Goal: Task Accomplishment & Management: Manage account settings

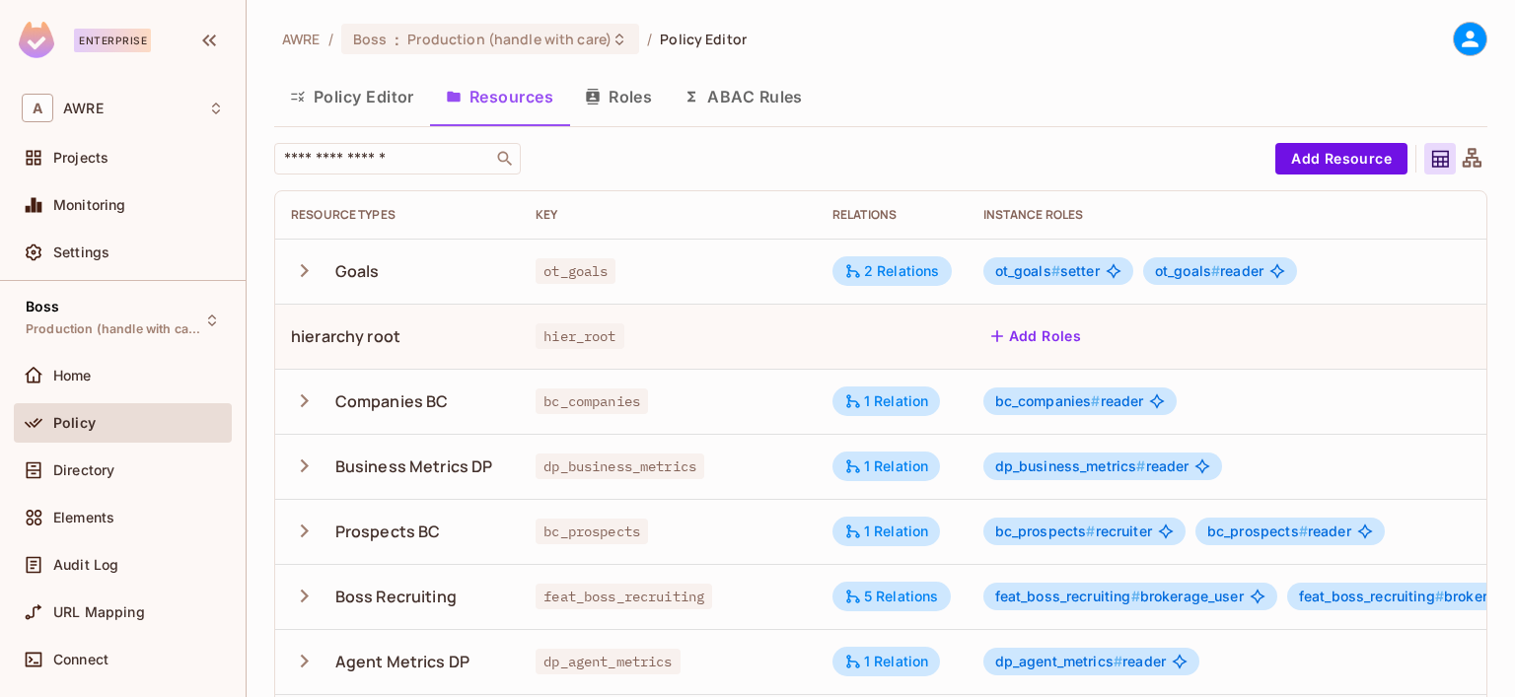
click at [611, 102] on button "Roles" at bounding box center [618, 96] width 99 height 49
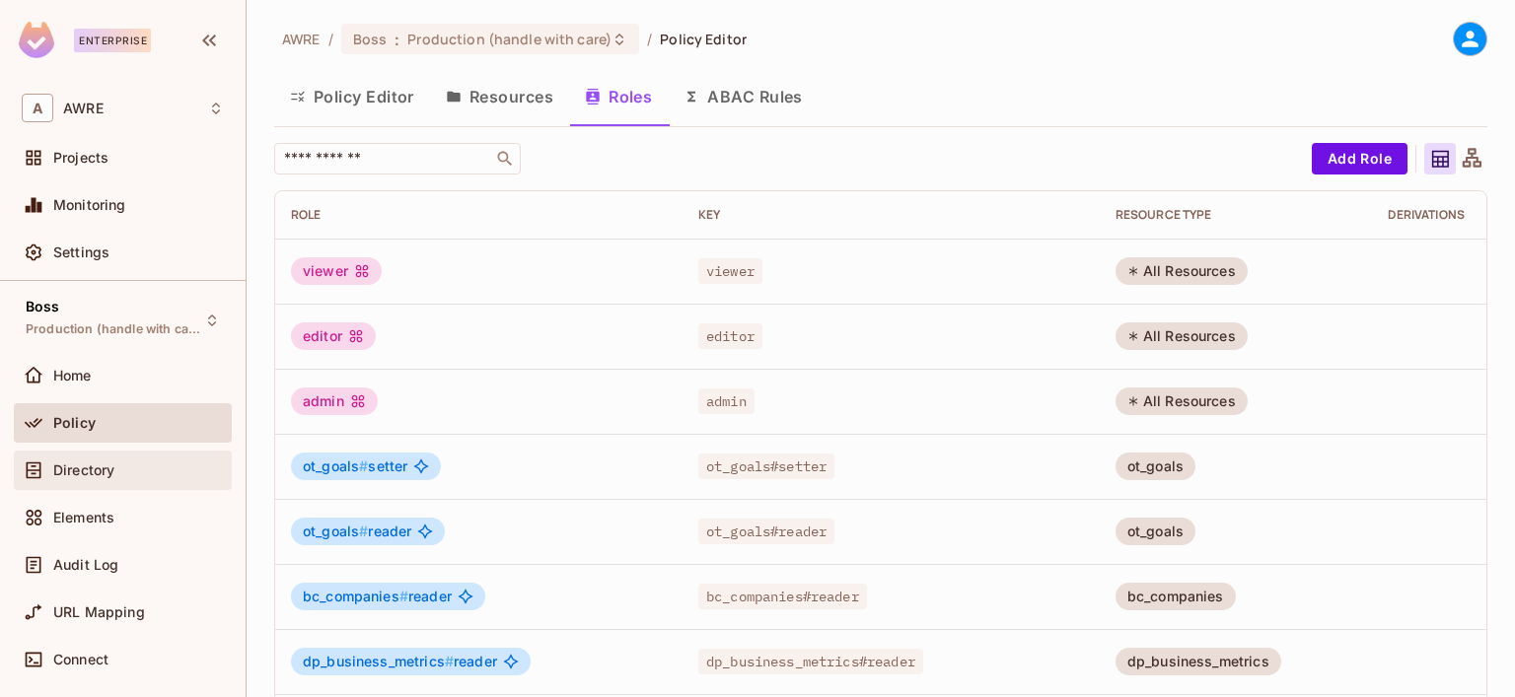
click at [95, 484] on div "Directory" at bounding box center [123, 470] width 218 height 39
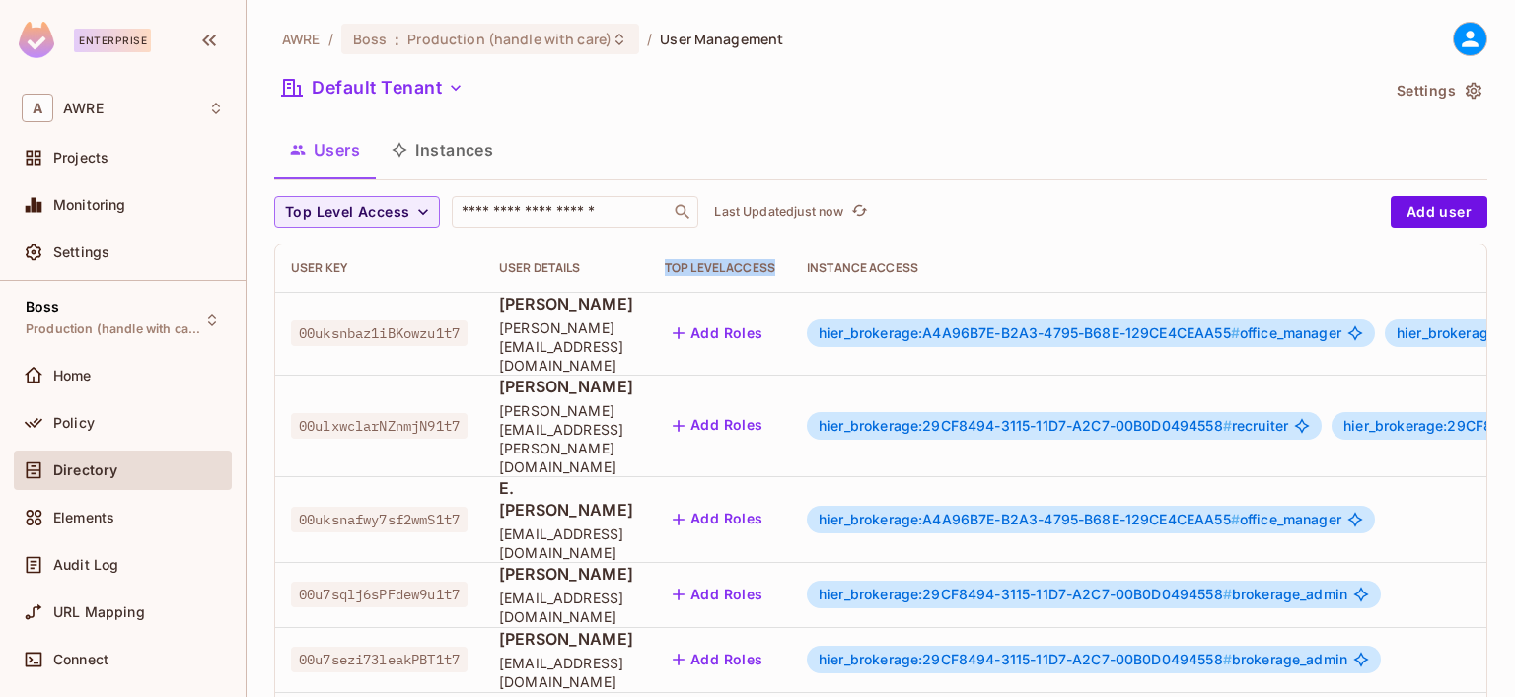
drag, startPoint x: 836, startPoint y: 273, endPoint x: 948, endPoint y: 267, distance: 111.6
click at [791, 267] on th "Top Level Access" at bounding box center [720, 268] width 142 height 47
click at [75, 386] on div "Home" at bounding box center [123, 376] width 202 height 24
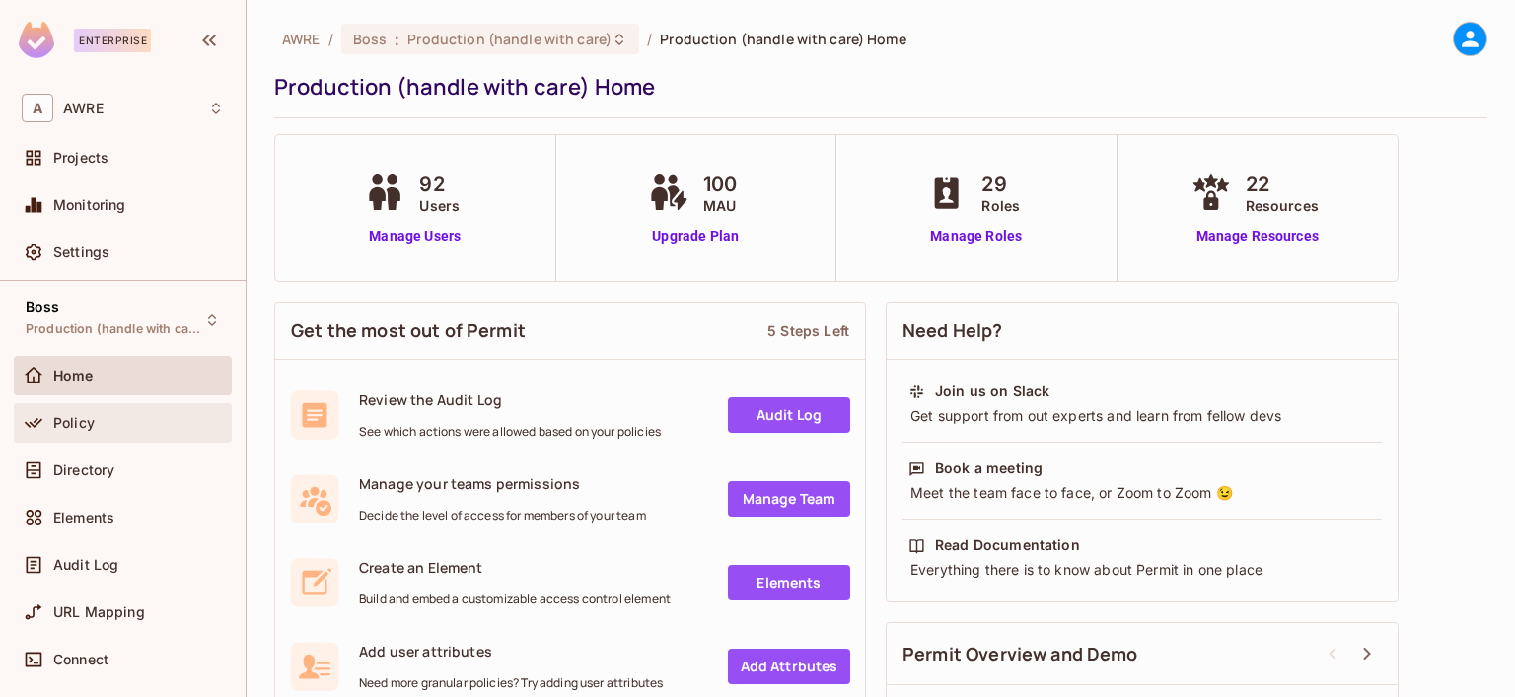
click at [83, 426] on span "Policy" at bounding box center [73, 423] width 41 height 16
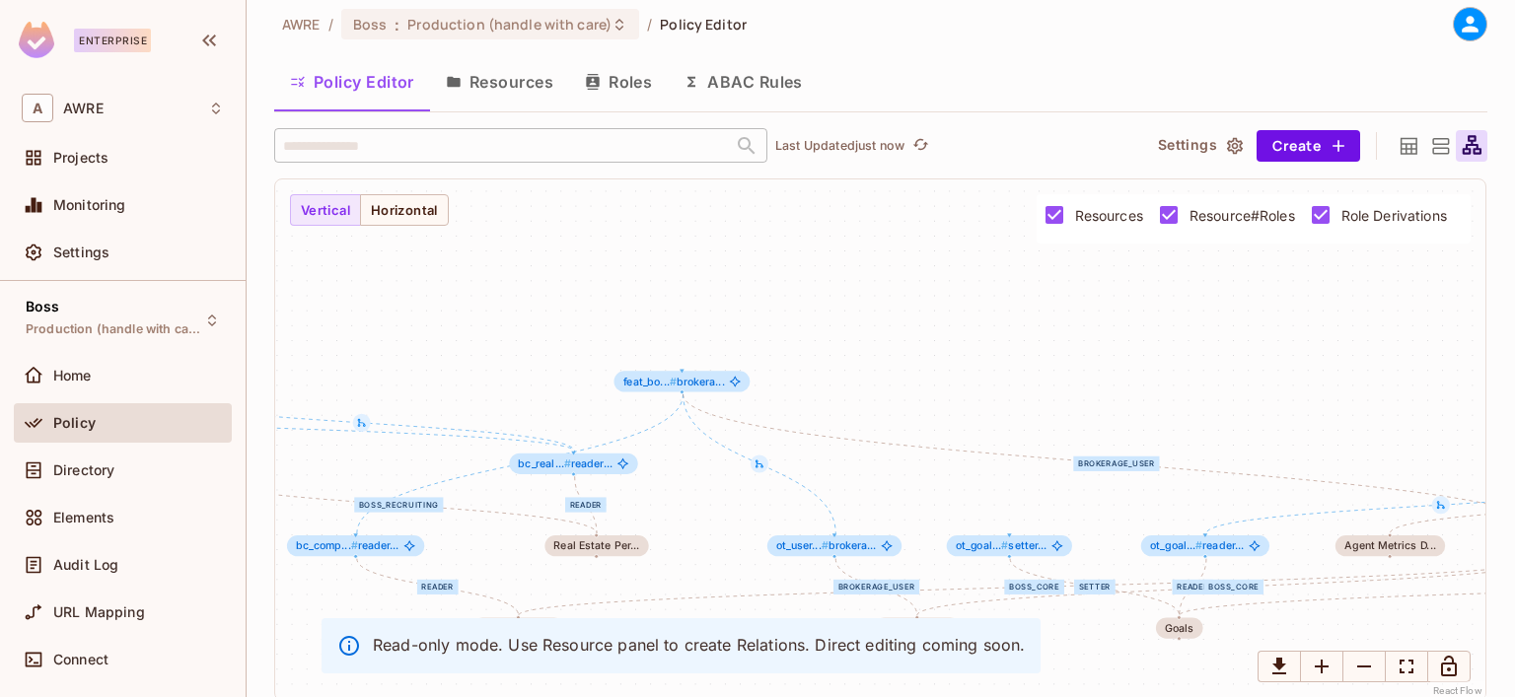
scroll to position [19, 0]
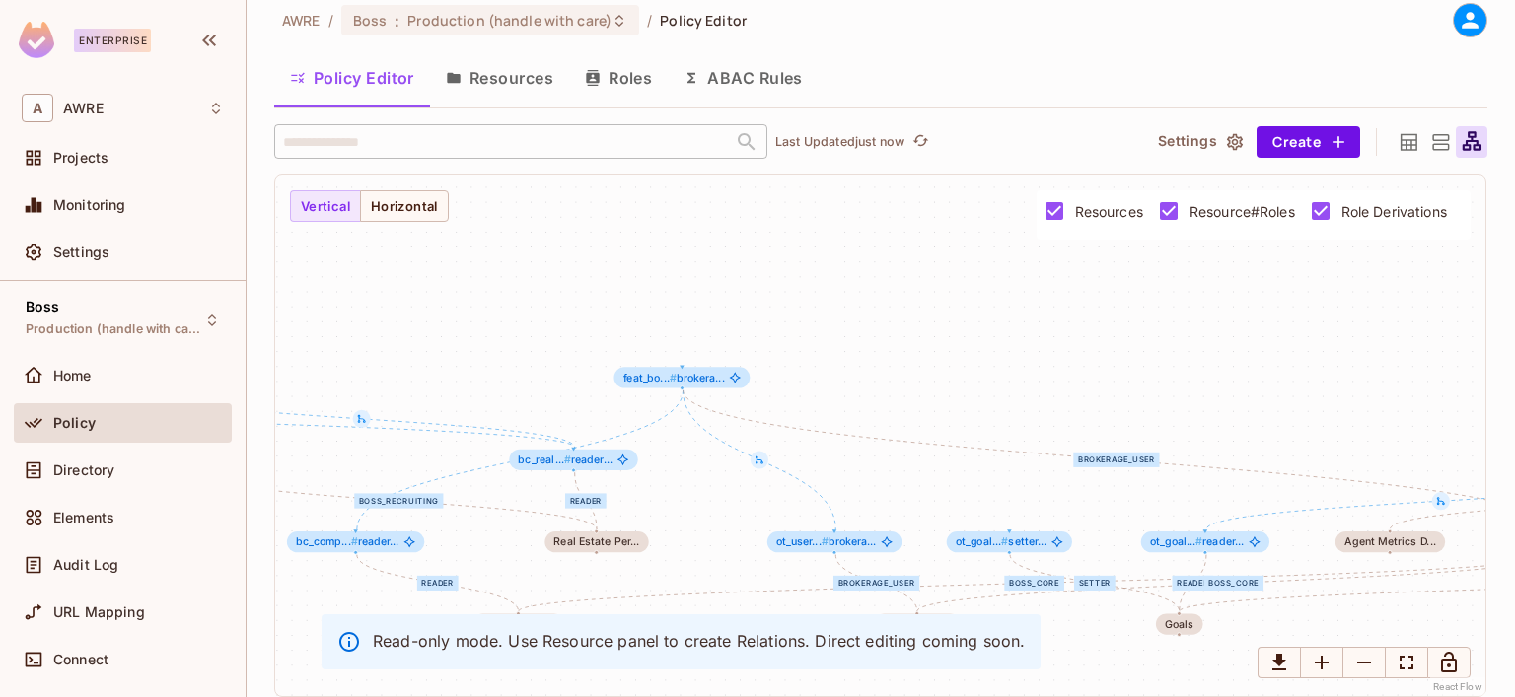
click at [1397, 166] on div "​ Last Updated just now Settings Create setter reader boss_business_intelligenc…" at bounding box center [880, 410] width 1213 height 573
click at [1398, 146] on icon at bounding box center [1409, 142] width 25 height 25
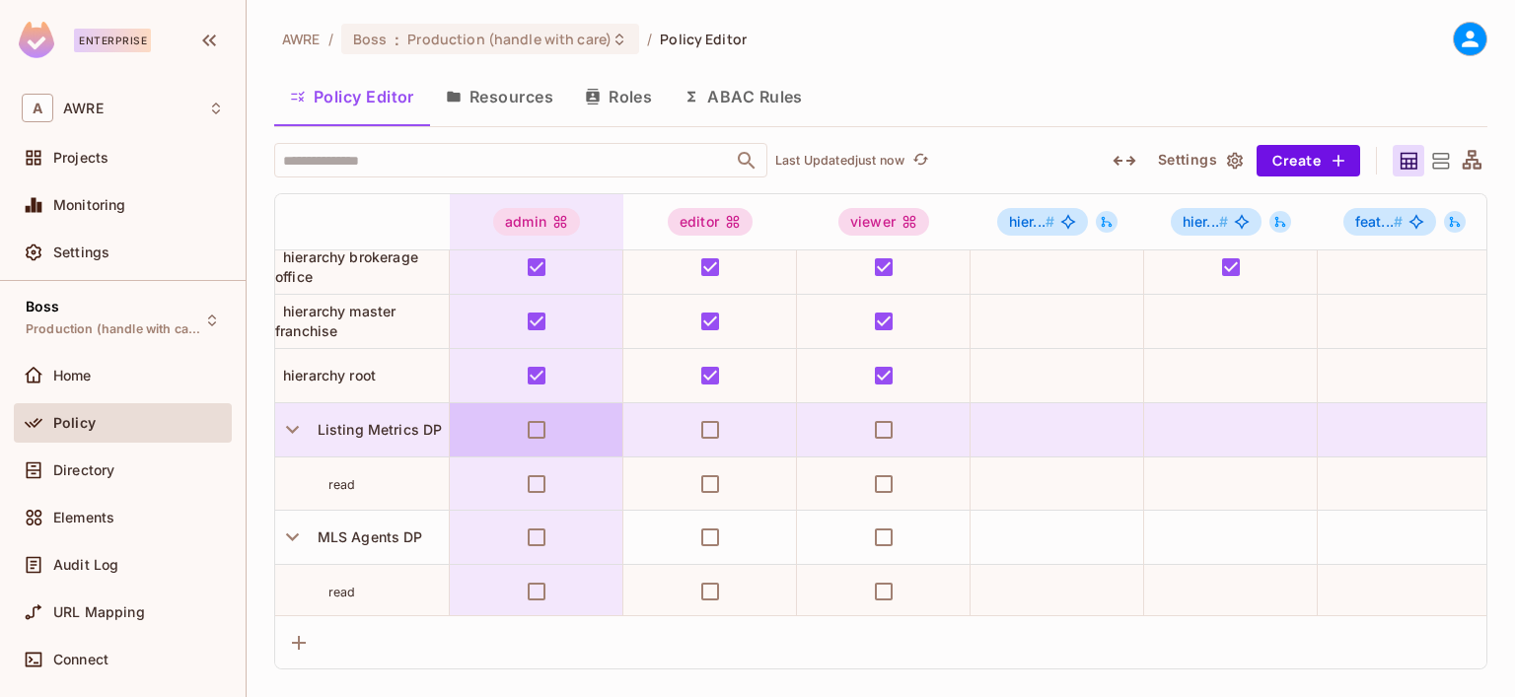
scroll to position [986, 0]
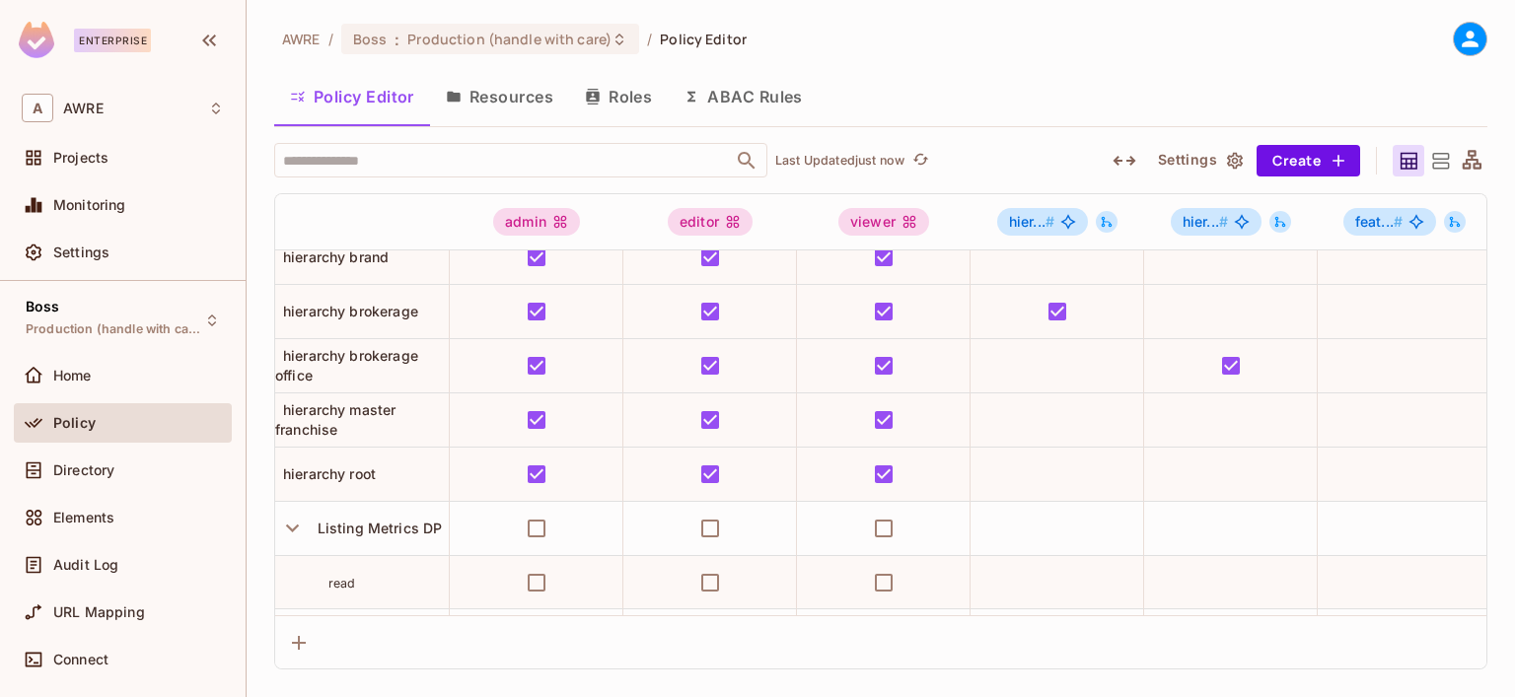
click at [1446, 161] on icon at bounding box center [1440, 161] width 25 height 25
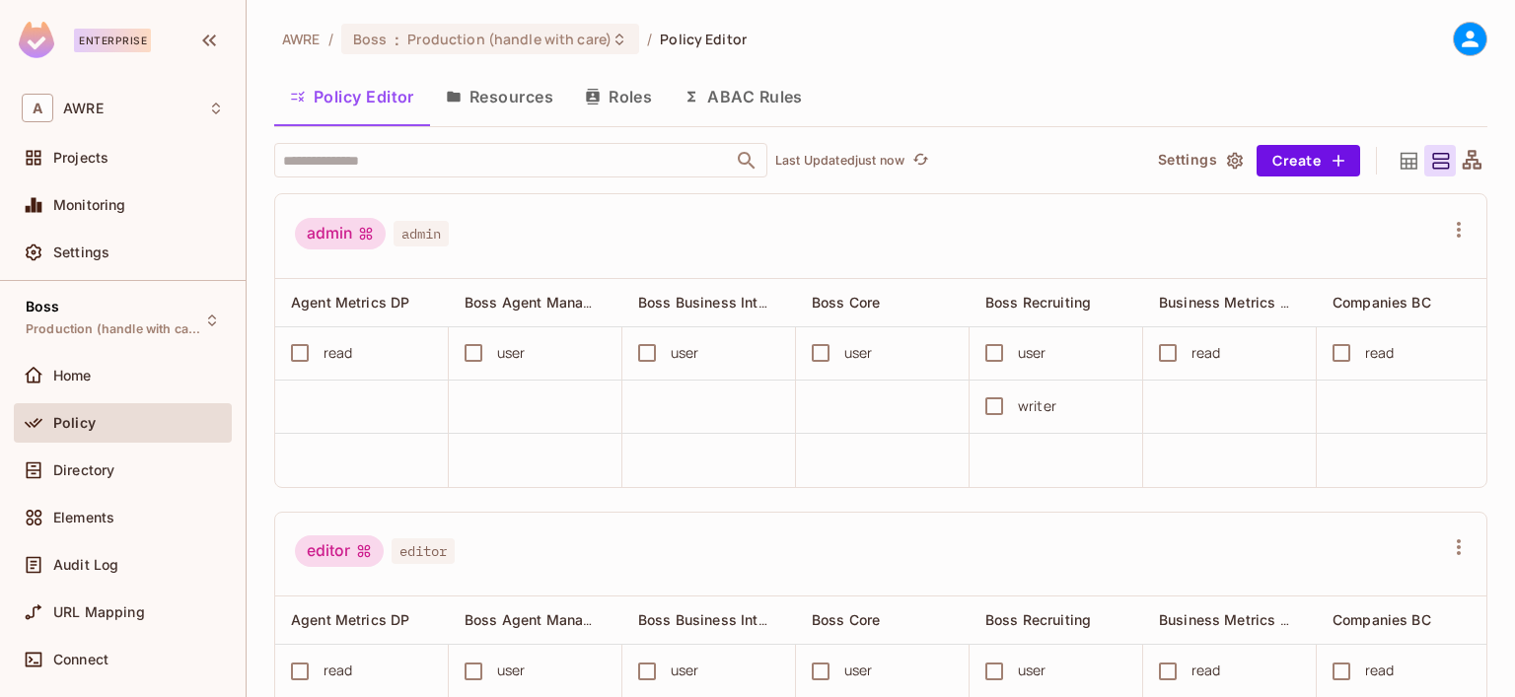
scroll to position [394, 0]
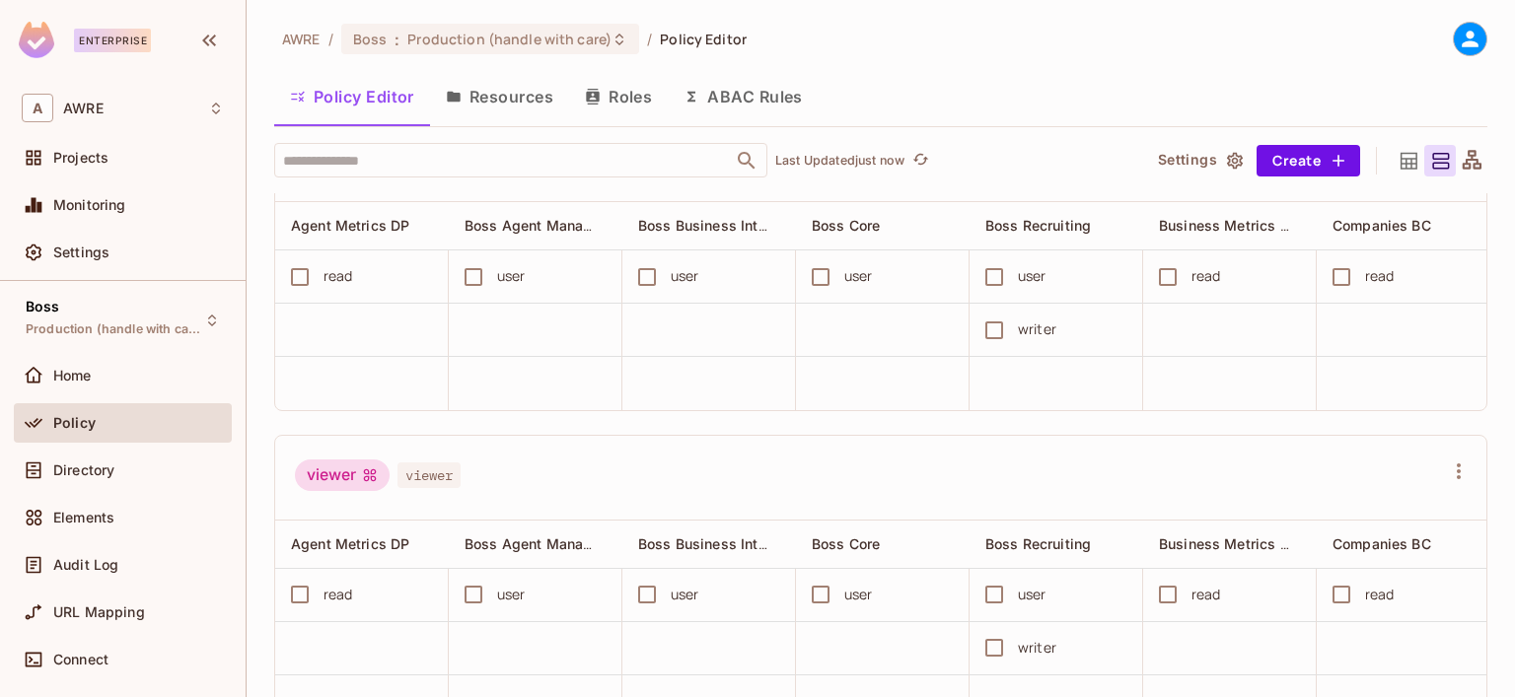
click at [1400, 159] on icon at bounding box center [1408, 160] width 17 height 17
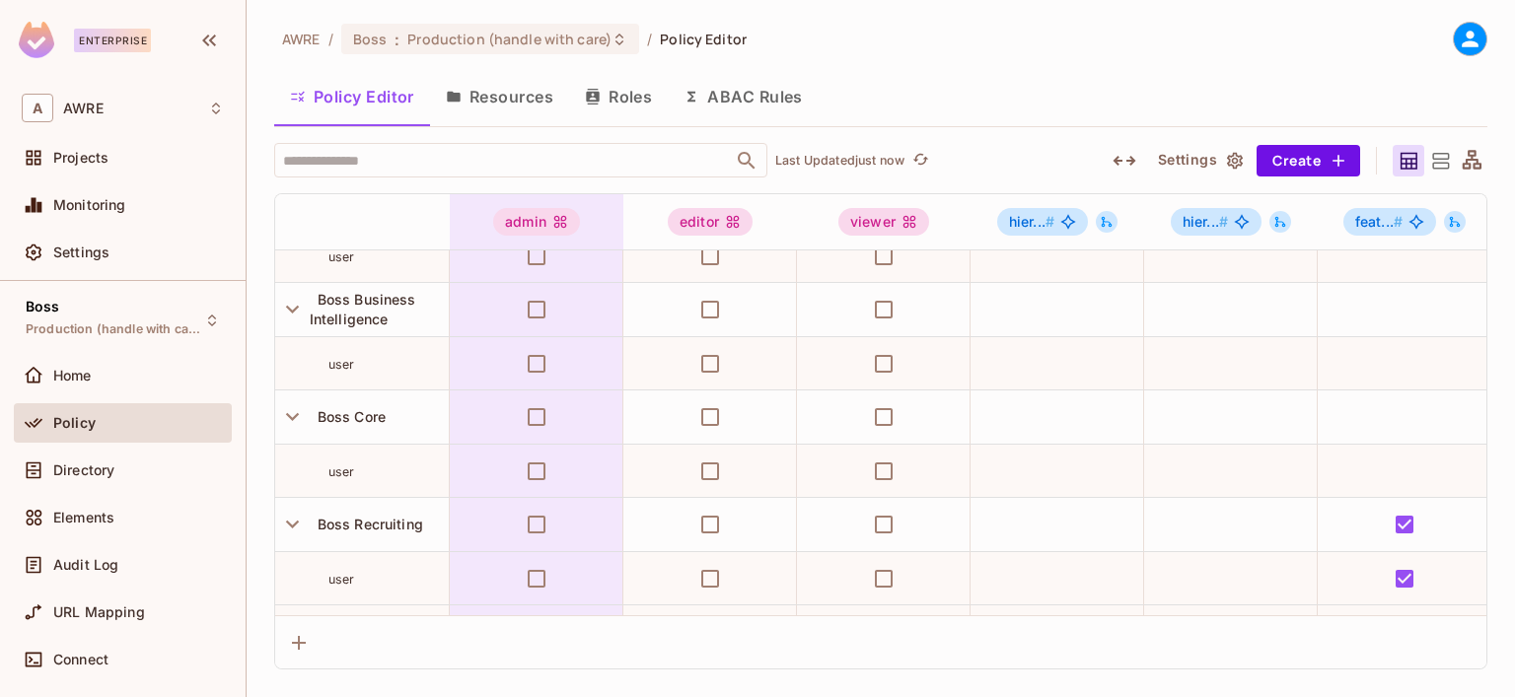
scroll to position [0, 0]
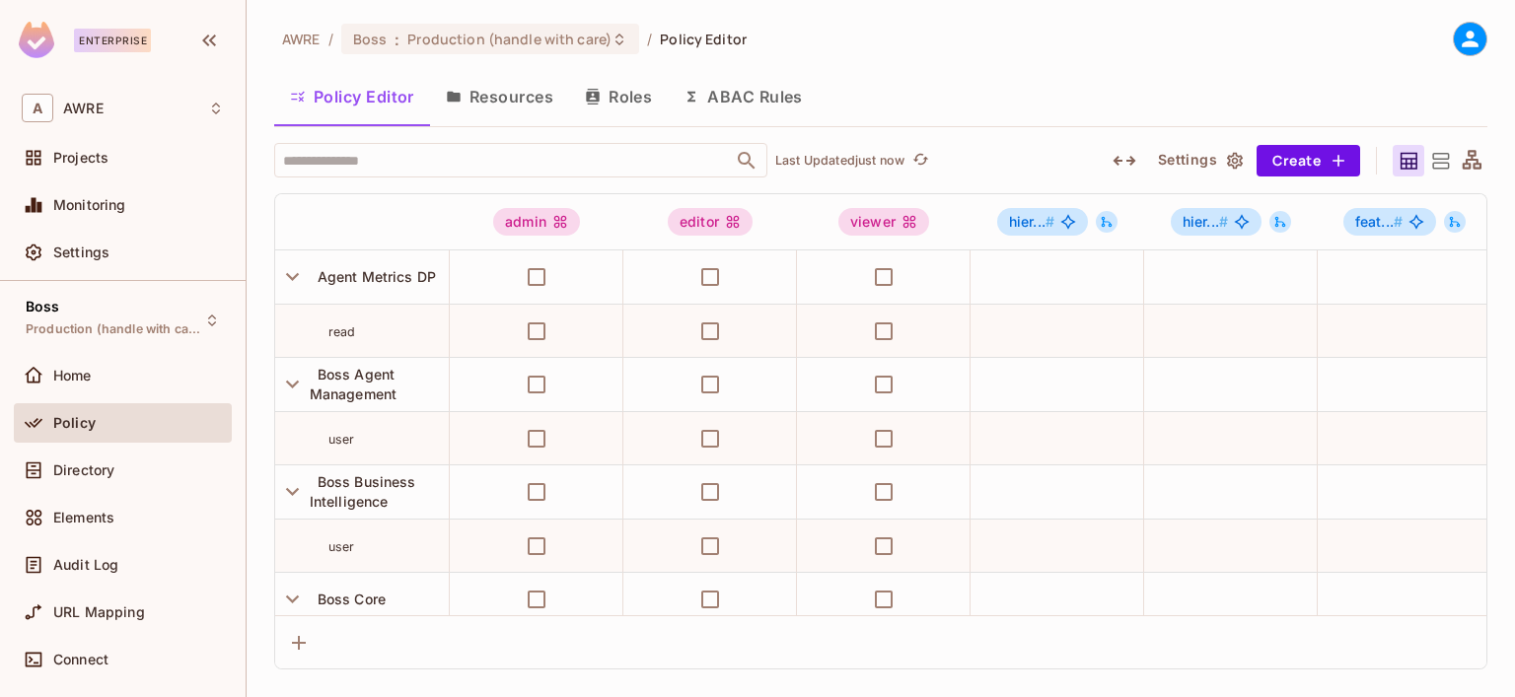
click at [611, 91] on button "Roles" at bounding box center [618, 96] width 99 height 49
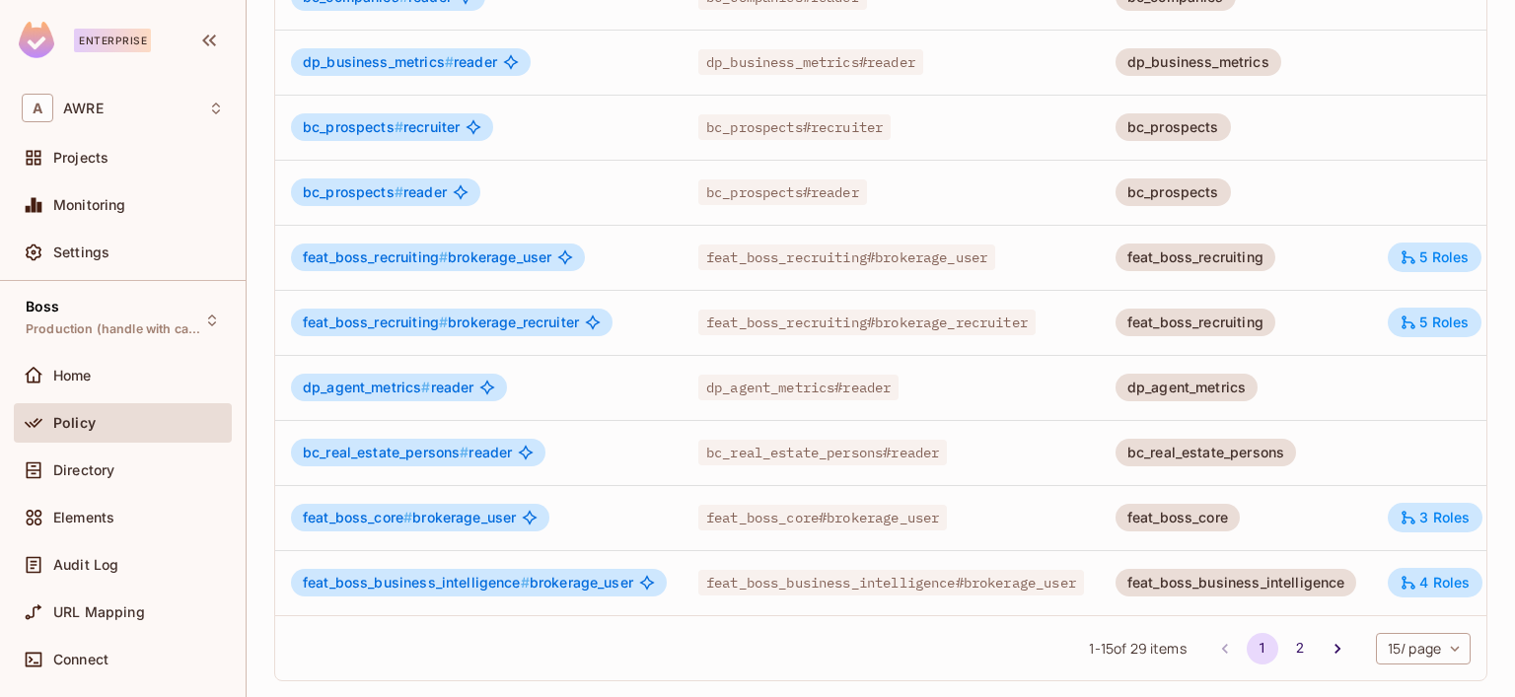
scroll to position [0, 108]
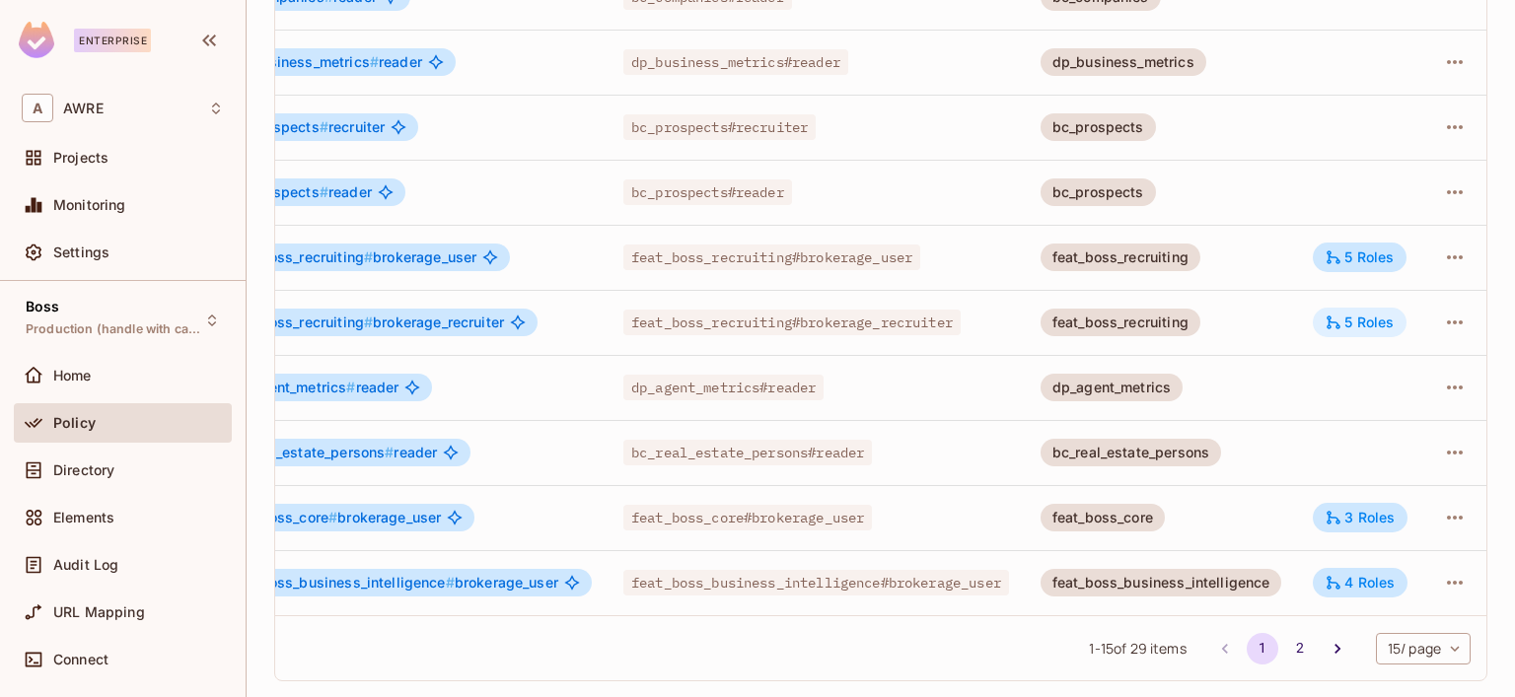
click at [1358, 314] on div "5 Roles" at bounding box center [1359, 323] width 69 height 18
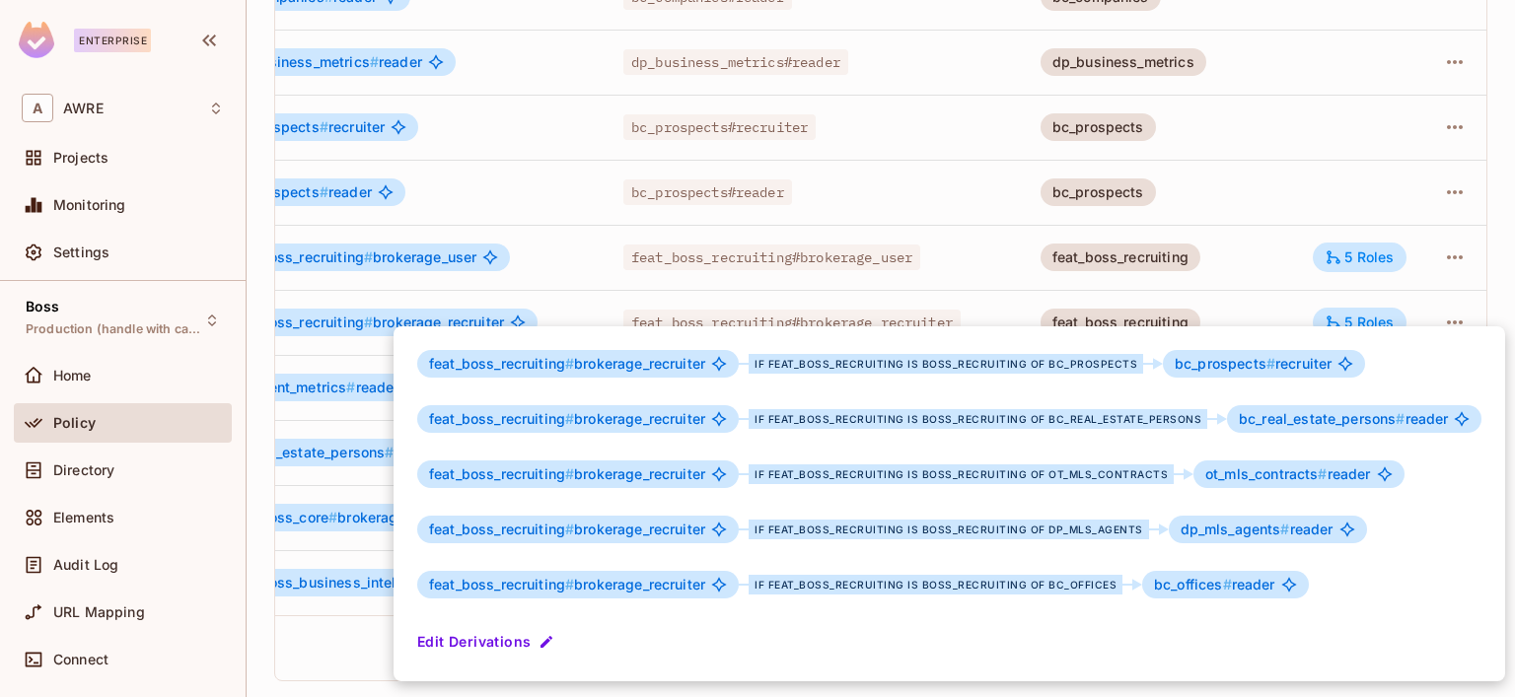
click at [343, 650] on div at bounding box center [757, 348] width 1515 height 697
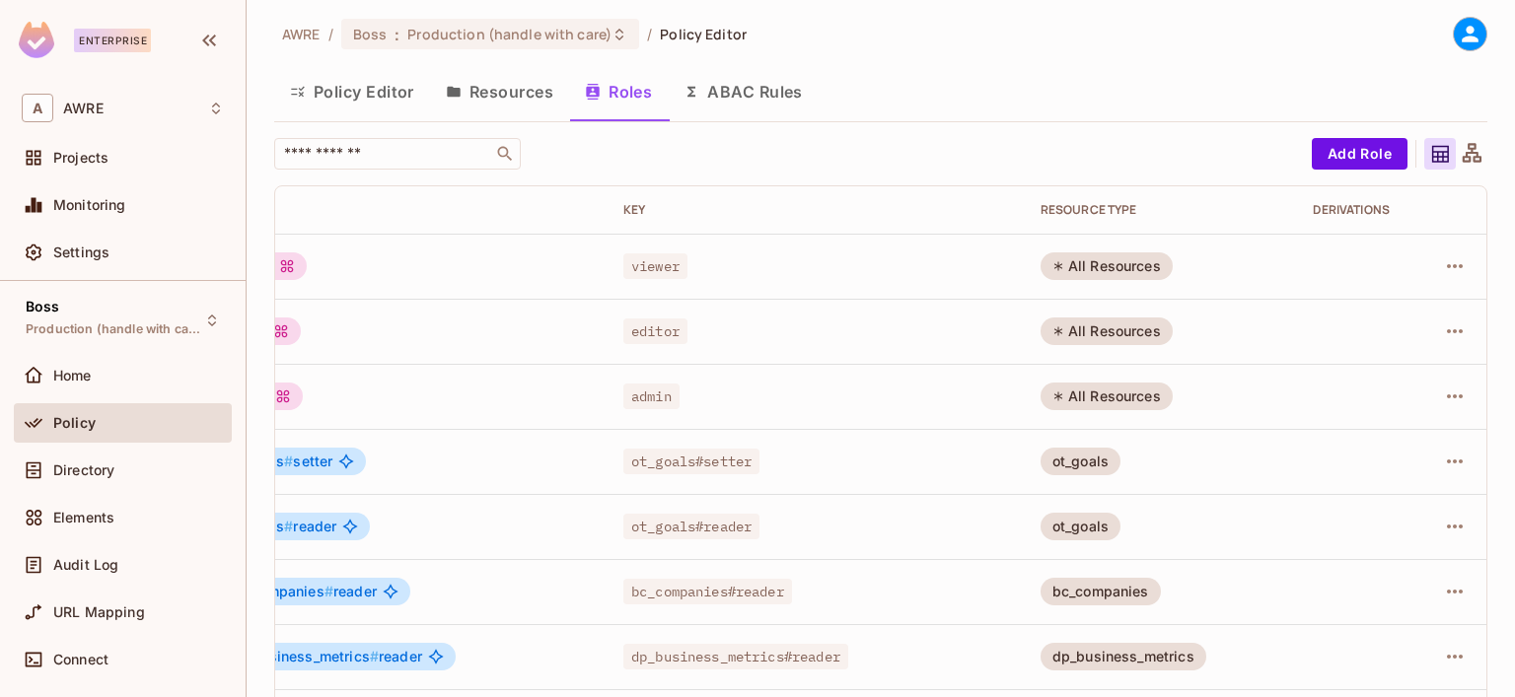
scroll to position [0, 0]
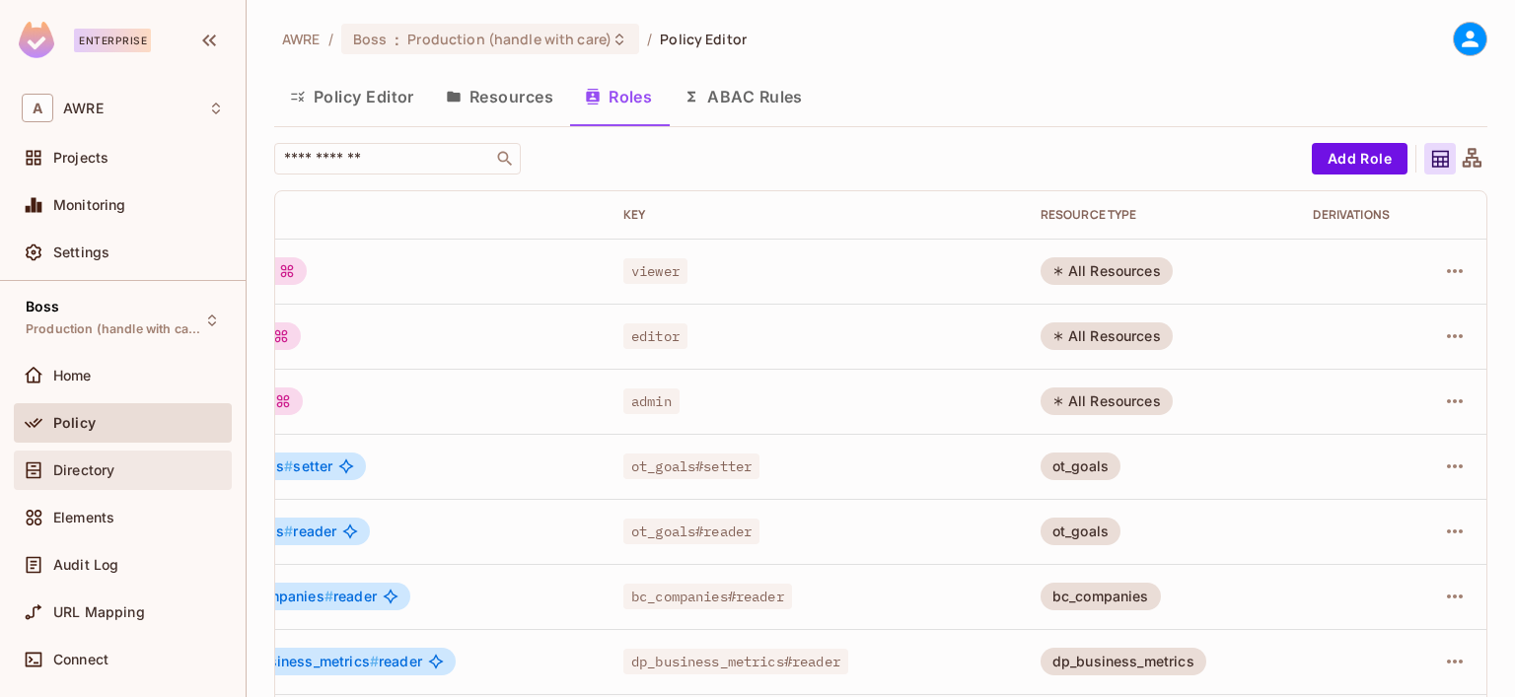
click at [102, 455] on div "Directory" at bounding box center [123, 470] width 218 height 39
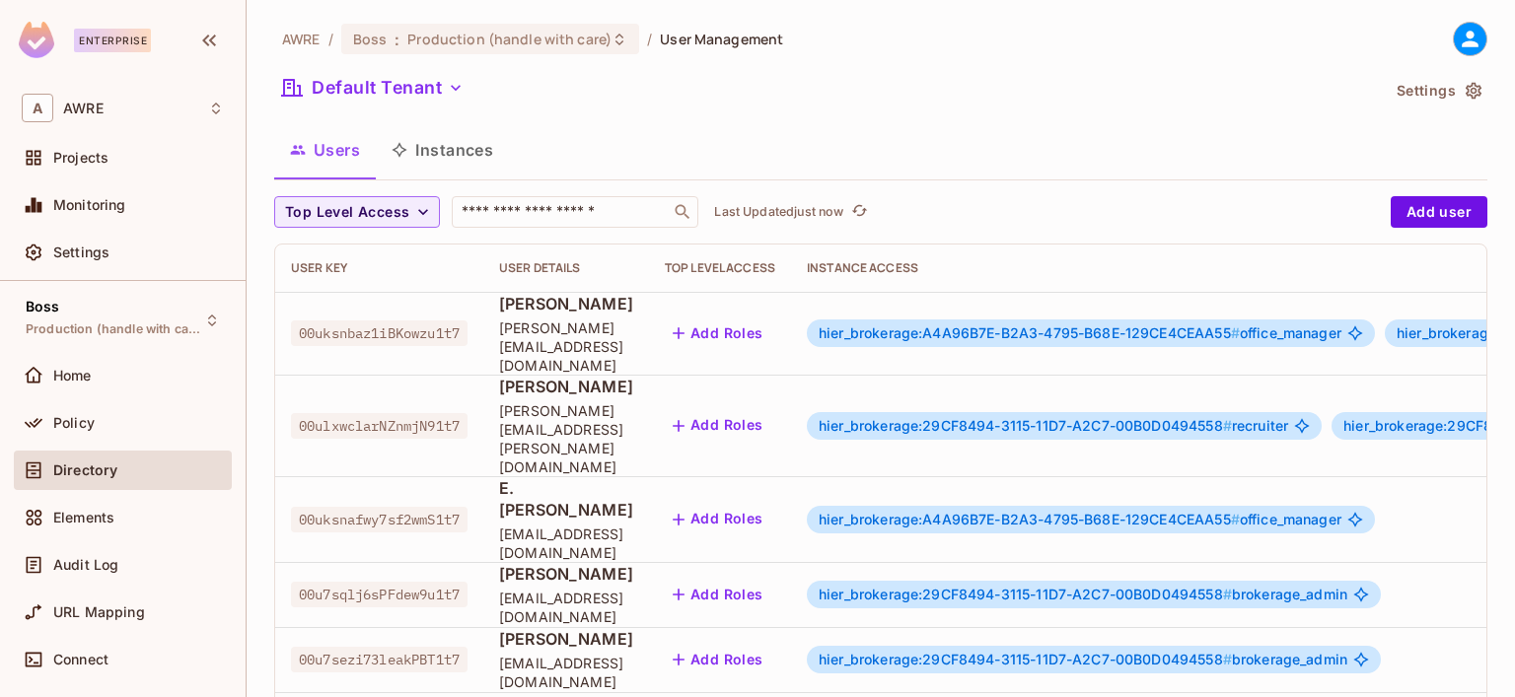
click at [600, 310] on span "Stephanie Wilson-Evans" at bounding box center [566, 304] width 134 height 22
click at [387, 321] on span "00uksnbaz1iBKowzu1t7" at bounding box center [379, 334] width 177 height 26
click at [1032, 324] on span "hier_brokerage:A4A96B7E-B2A3-4795-B68E-129CE4CEAA55 #" at bounding box center [1029, 332] width 421 height 17
click at [1032, 319] on body "Enterprise A AWRE Projects Monitoring Settings Boss Production (handle with car…" at bounding box center [757, 348] width 1515 height 697
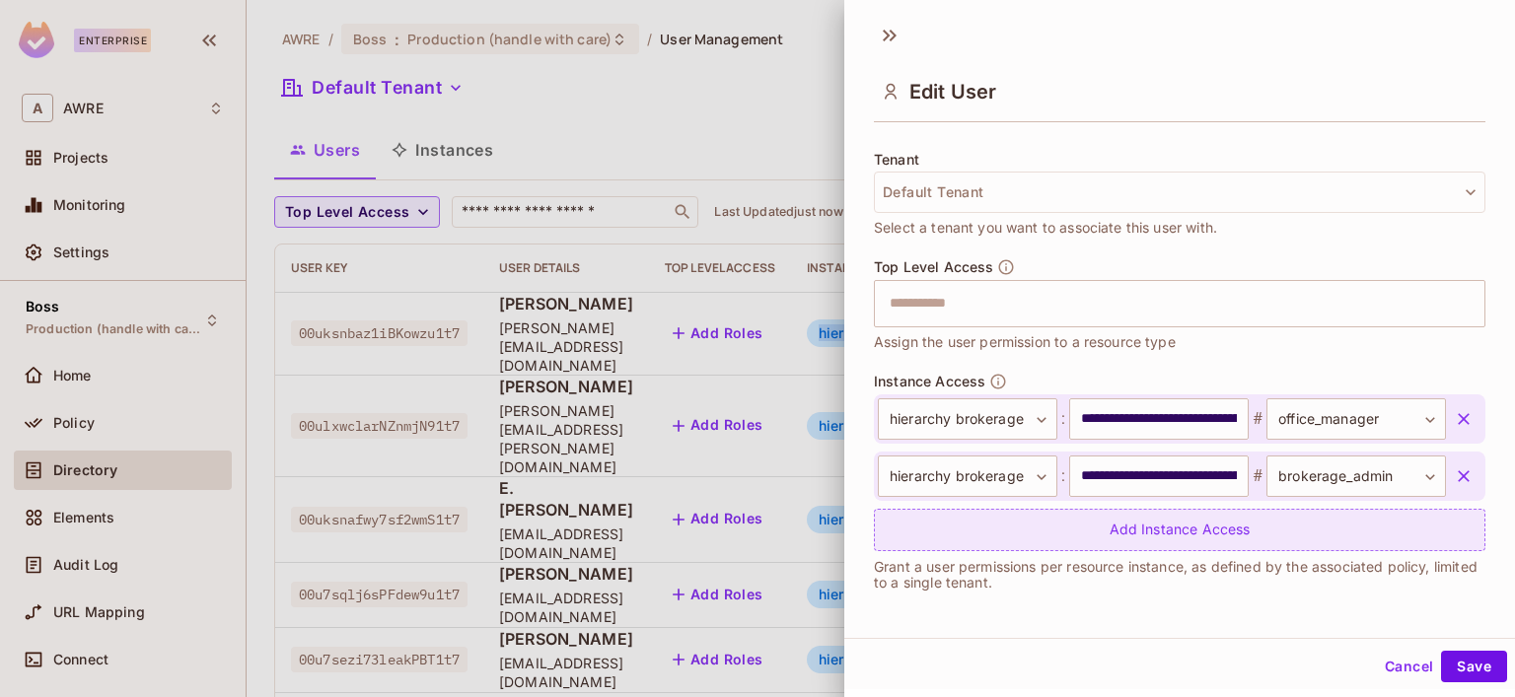
scroll to position [3, 0]
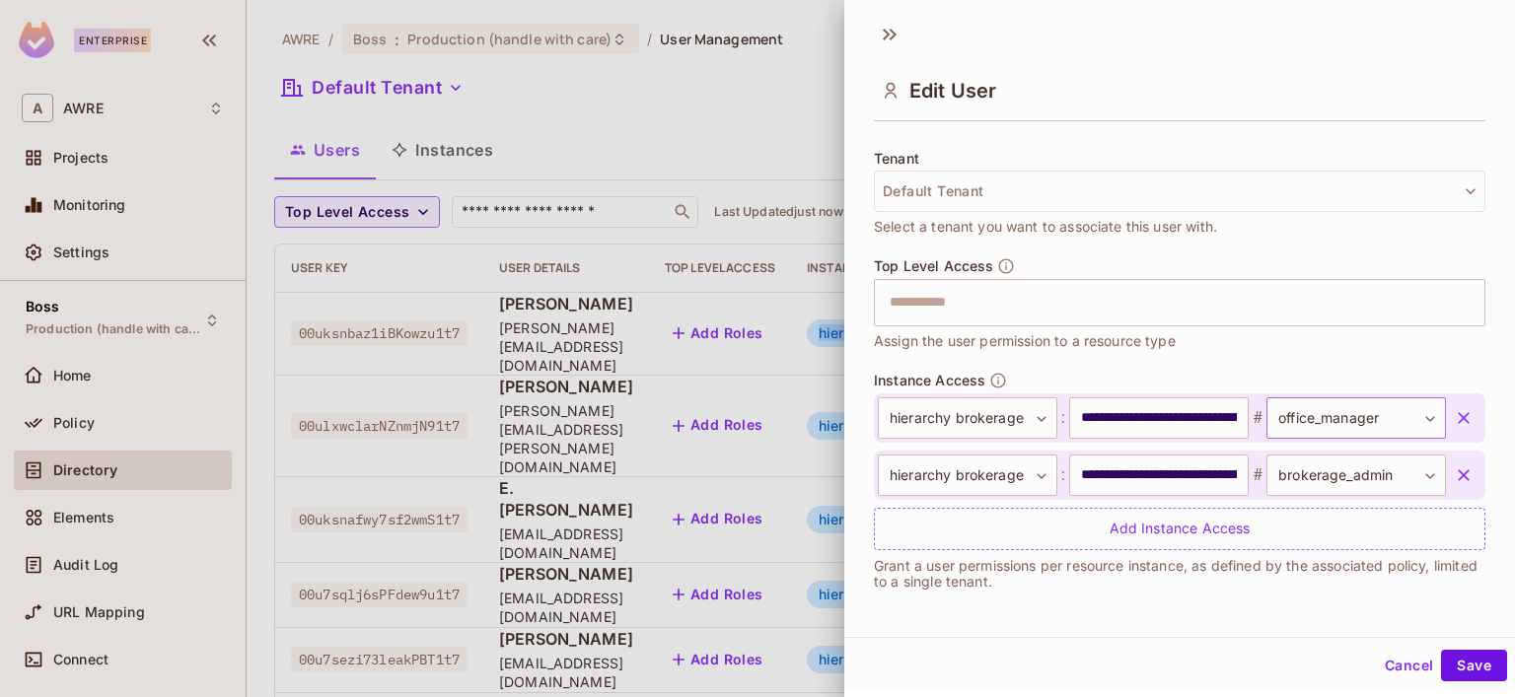
click at [1399, 423] on body "Enterprise A AWRE Projects Monitoring Settings Boss Production (handle with car…" at bounding box center [757, 348] width 1515 height 697
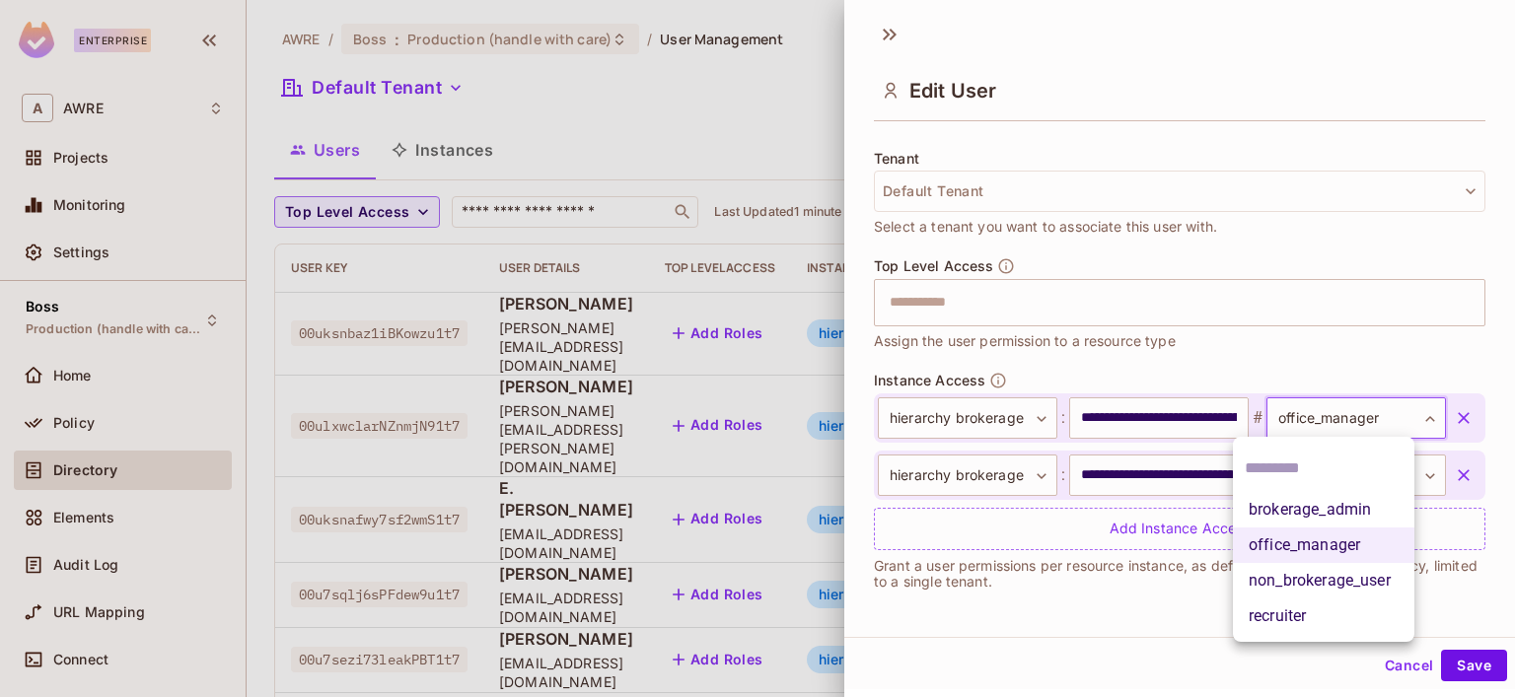
click at [1168, 374] on div at bounding box center [757, 348] width 1515 height 697
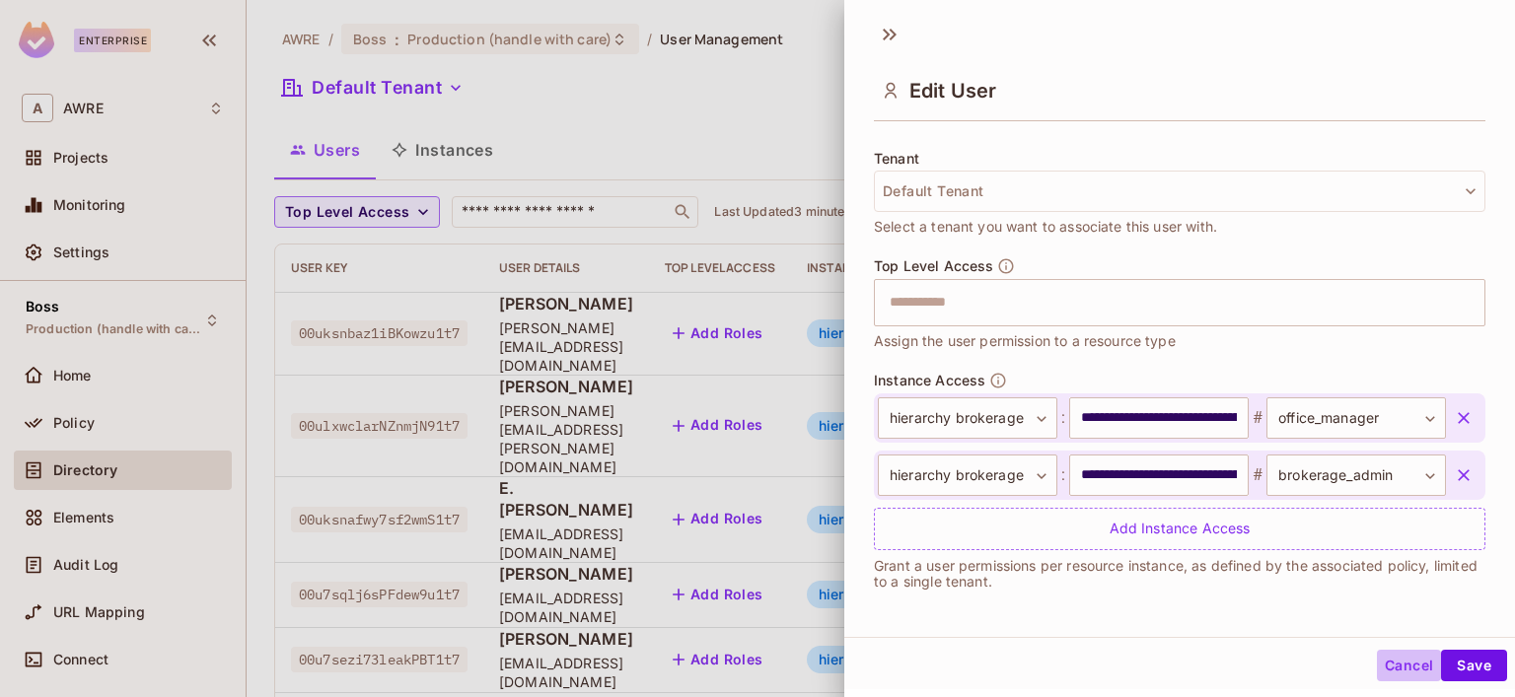
click at [1377, 666] on button "Cancel" at bounding box center [1409, 666] width 64 height 32
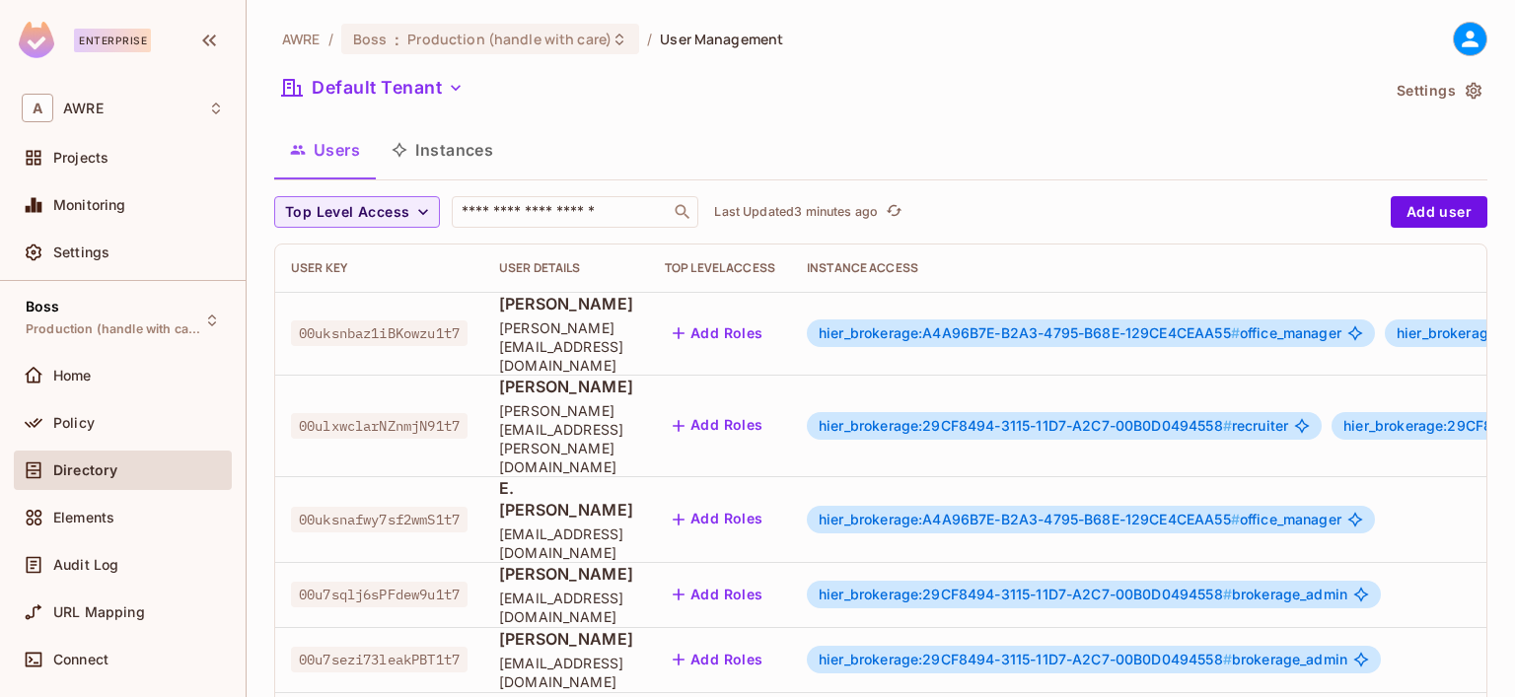
click at [1141, 511] on span "hier_brokerage:A4A96B7E-B2A3-4795-B68E-129CE4CEAA55 #" at bounding box center [1029, 519] width 421 height 17
click at [1141, 446] on body "Enterprise A AWRE Projects Monitoring Settings Boss Production (handle with car…" at bounding box center [757, 348] width 1515 height 697
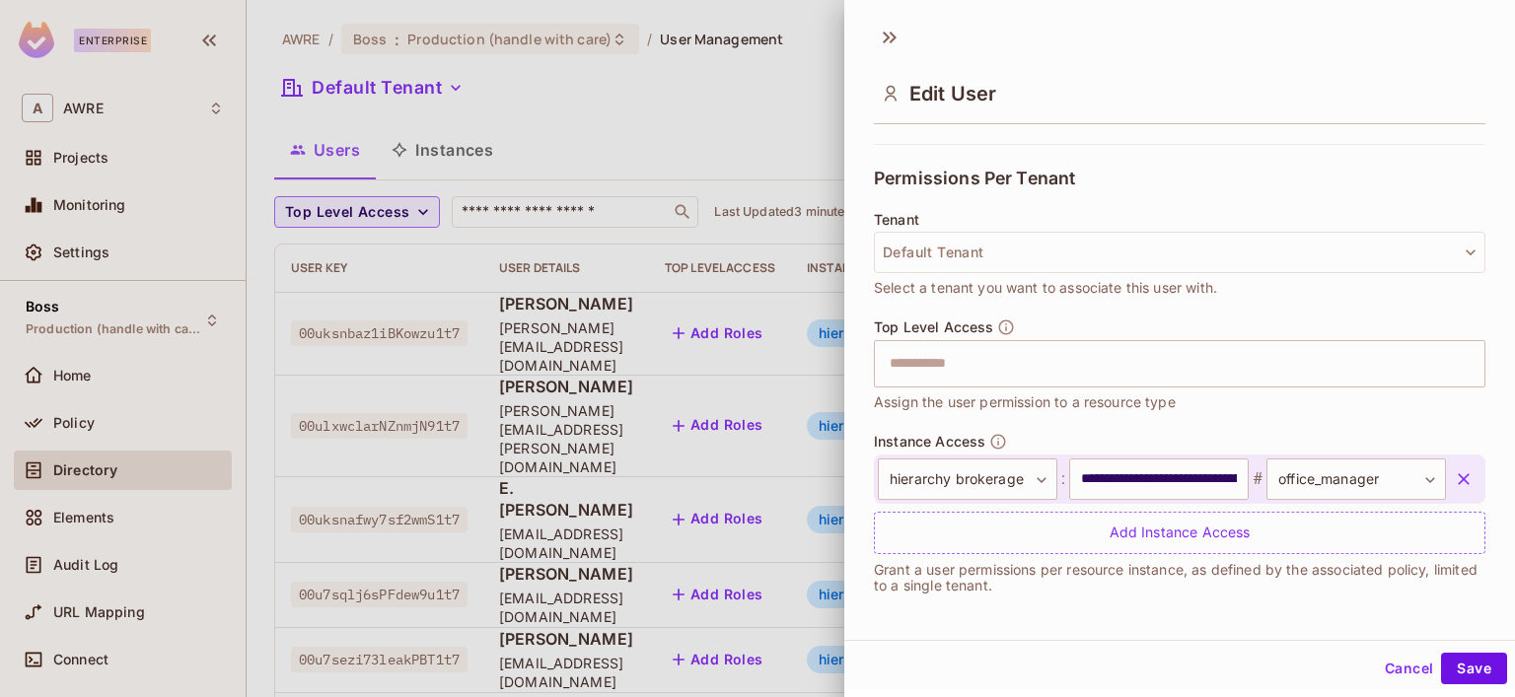
scroll to position [408, 0]
click at [1380, 662] on button "Cancel" at bounding box center [1409, 669] width 64 height 32
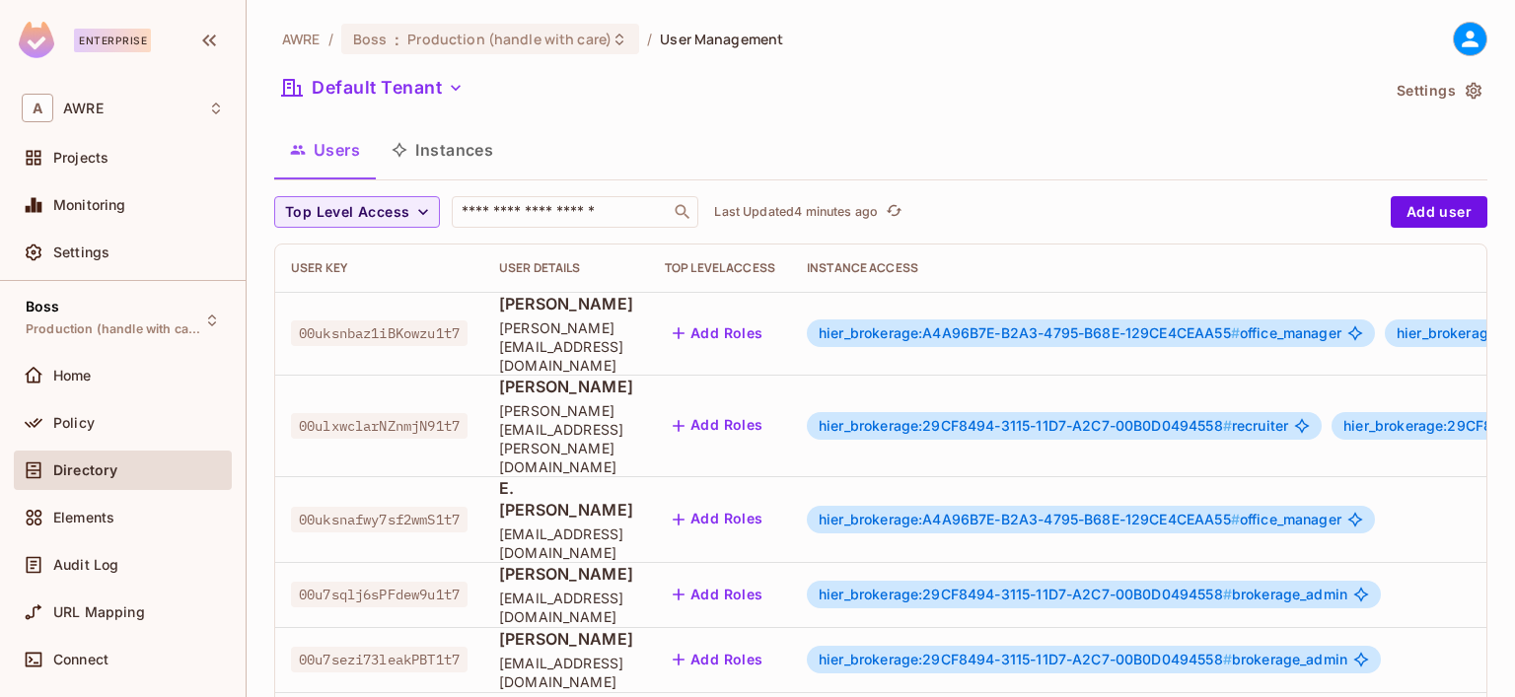
click at [1113, 324] on span "hier_brokerage:A4A96B7E-B2A3-4795-B68E-129CE4CEAA55 #" at bounding box center [1029, 332] width 421 height 17
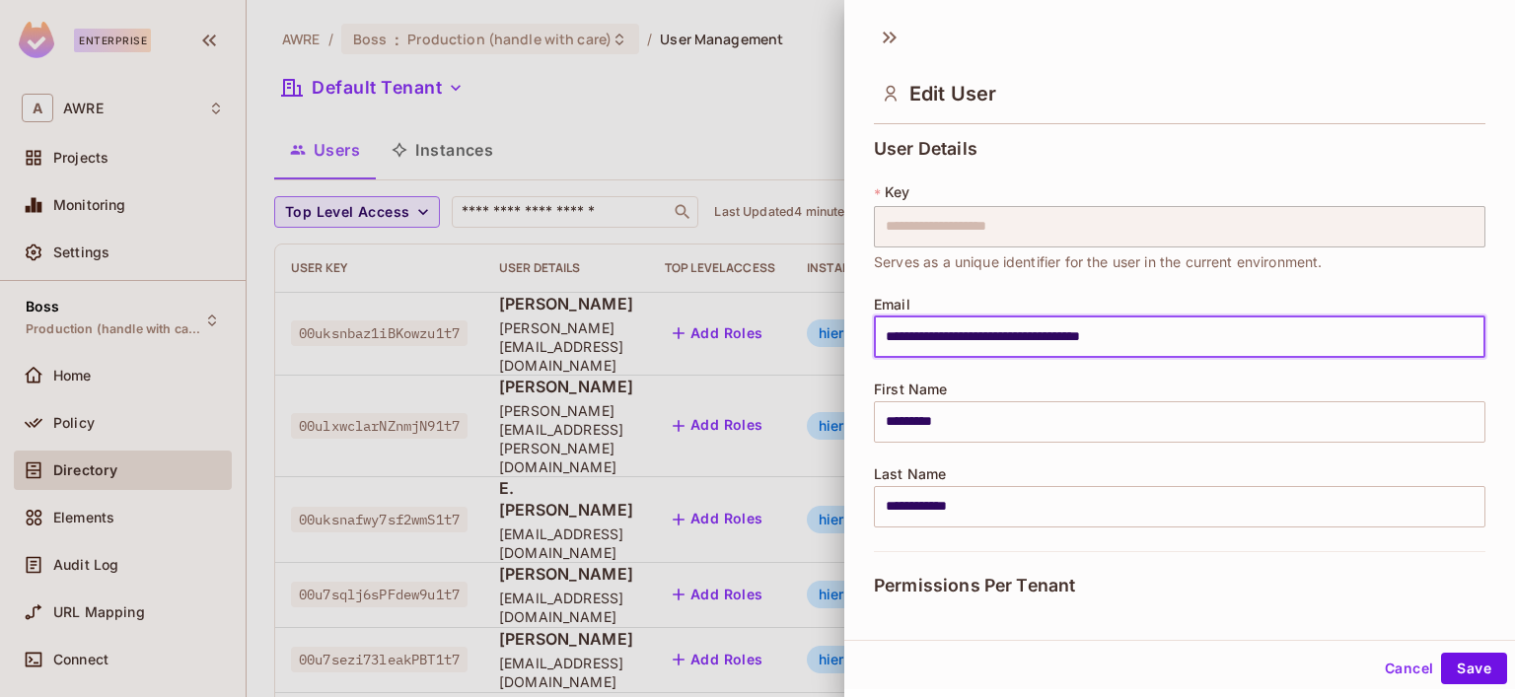
click at [1113, 317] on input "**********" at bounding box center [1179, 337] width 611 height 41
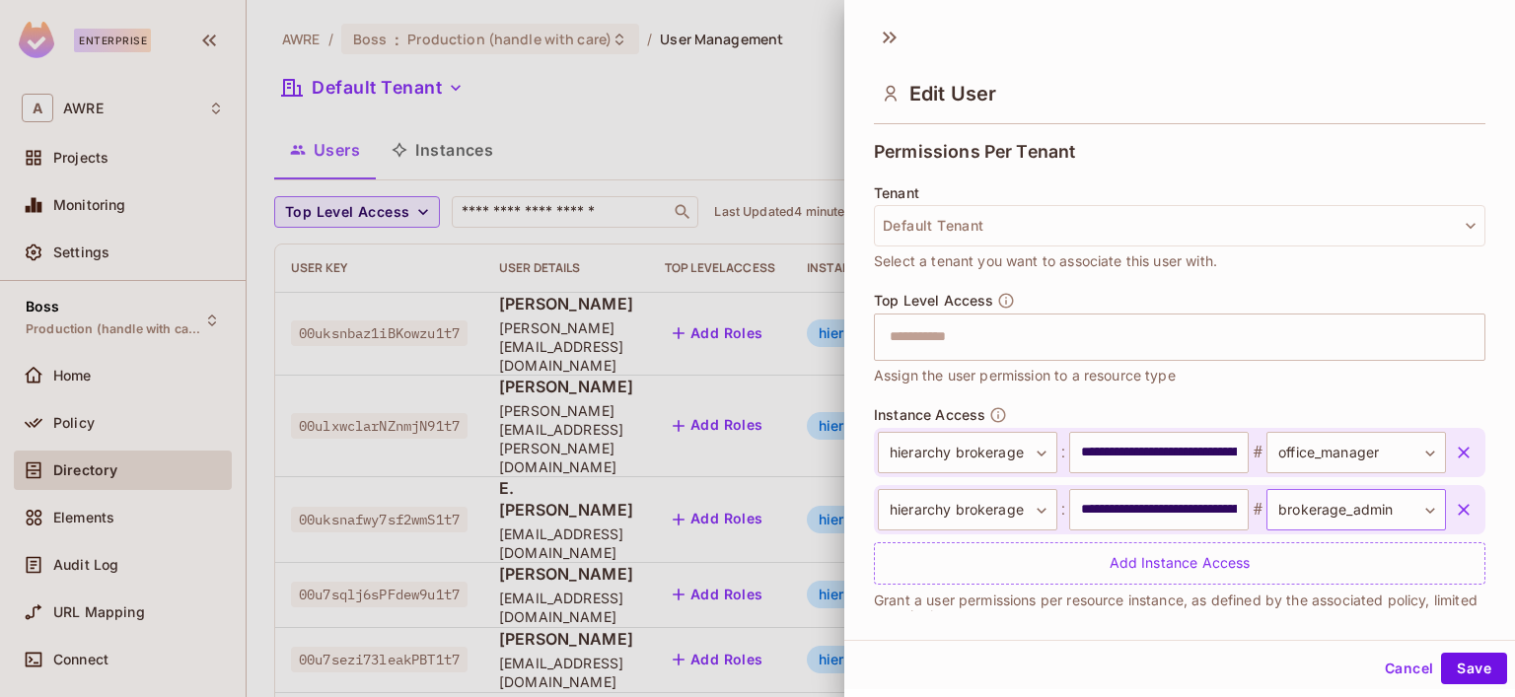
scroll to position [466, 0]
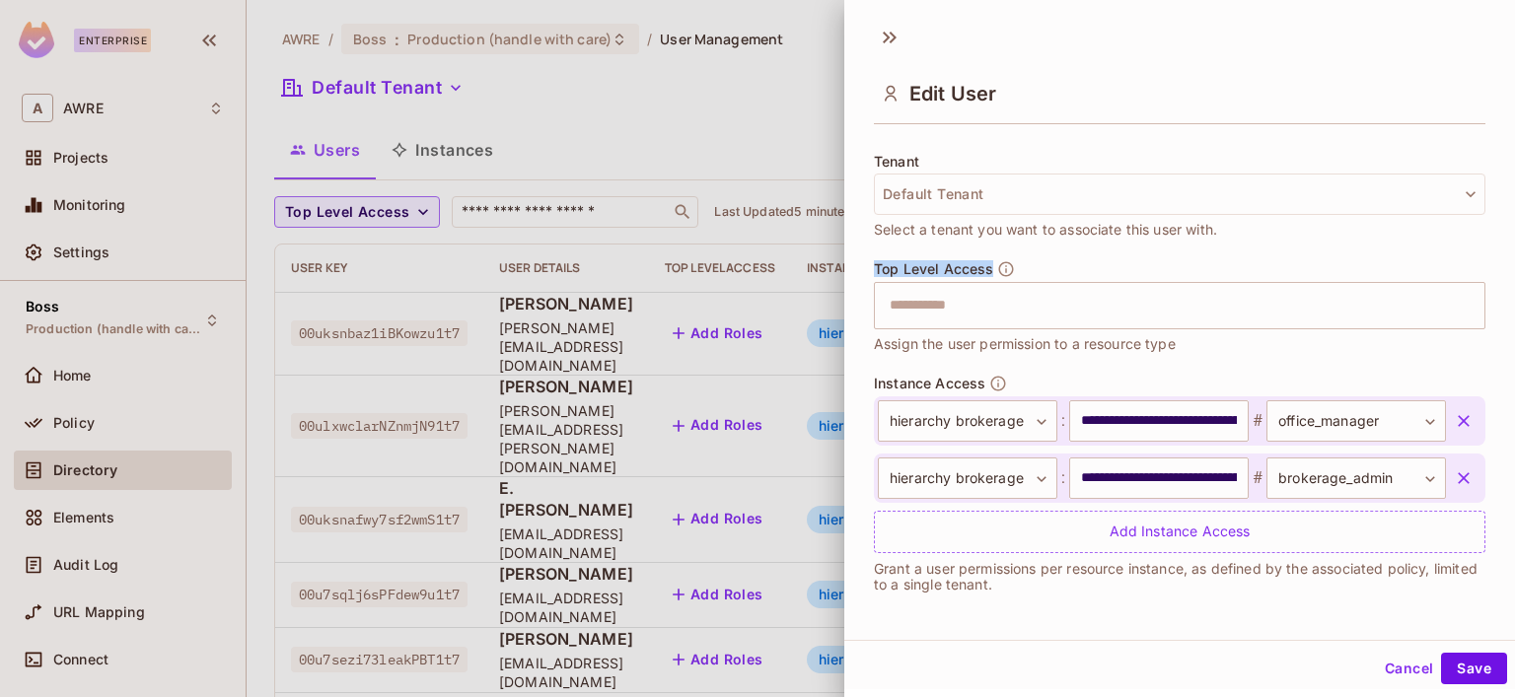
drag, startPoint x: 876, startPoint y: 260, endPoint x: 991, endPoint y: 277, distance: 116.6
click at [991, 277] on div "Top Level Access ​ Assign the user permission to a resource type" at bounding box center [1179, 307] width 611 height 95
click at [1387, 674] on button "Cancel" at bounding box center [1409, 669] width 64 height 32
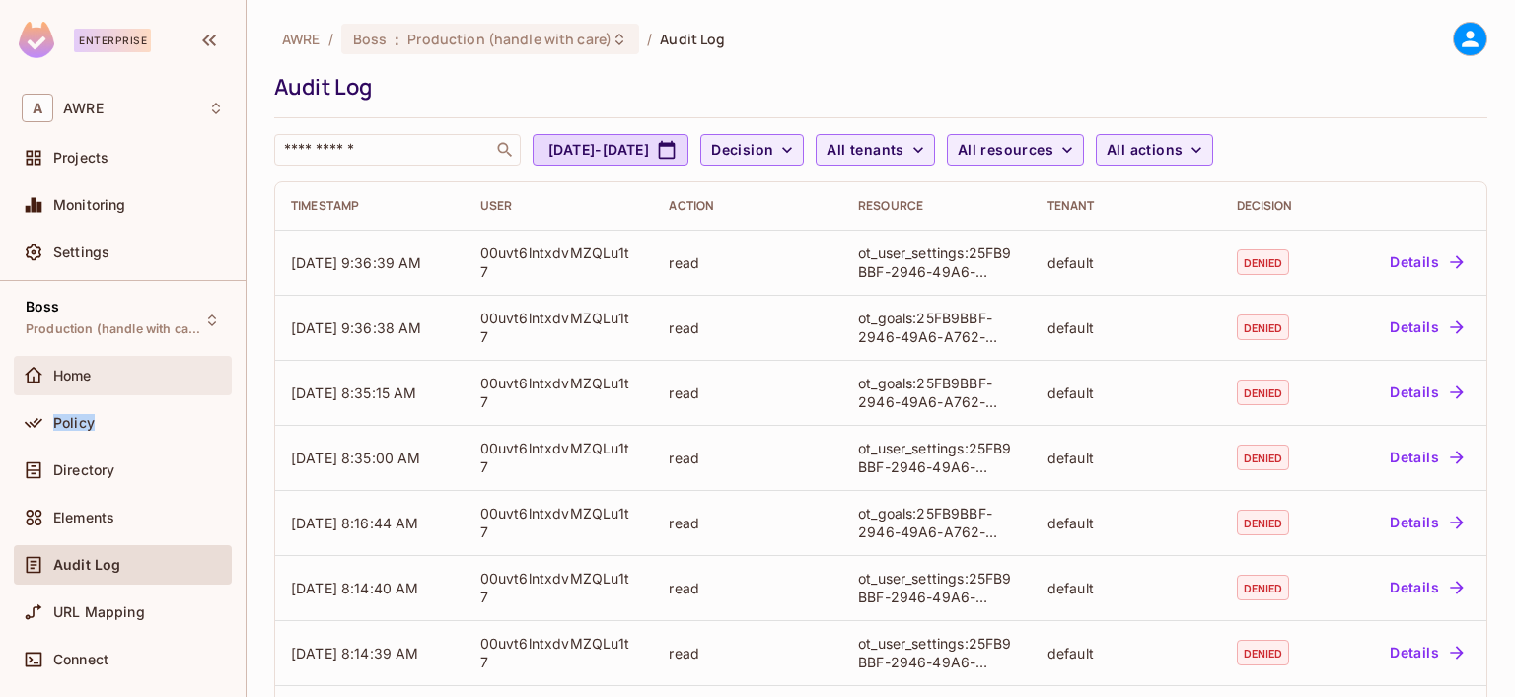
click at [99, 374] on div "Home" at bounding box center [138, 376] width 171 height 16
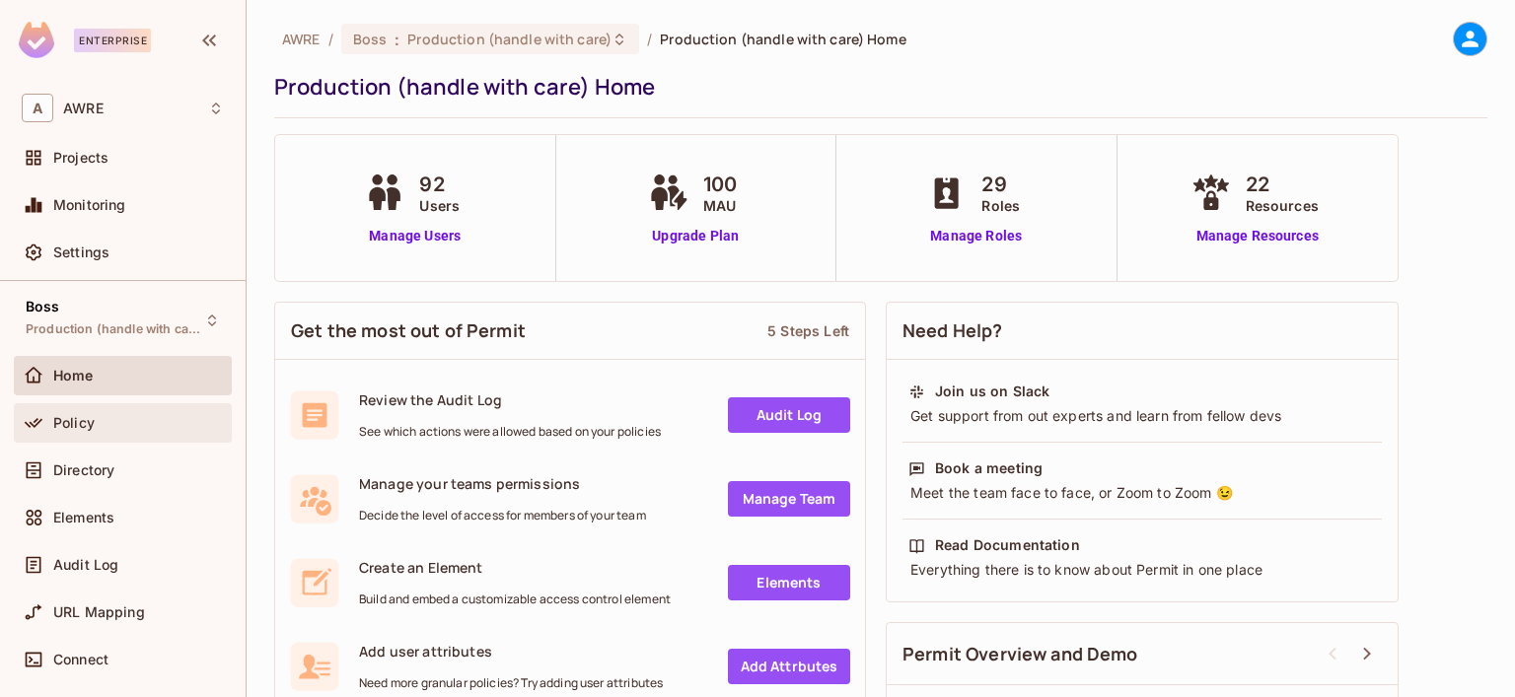
click at [86, 412] on div "Policy" at bounding box center [123, 423] width 202 height 24
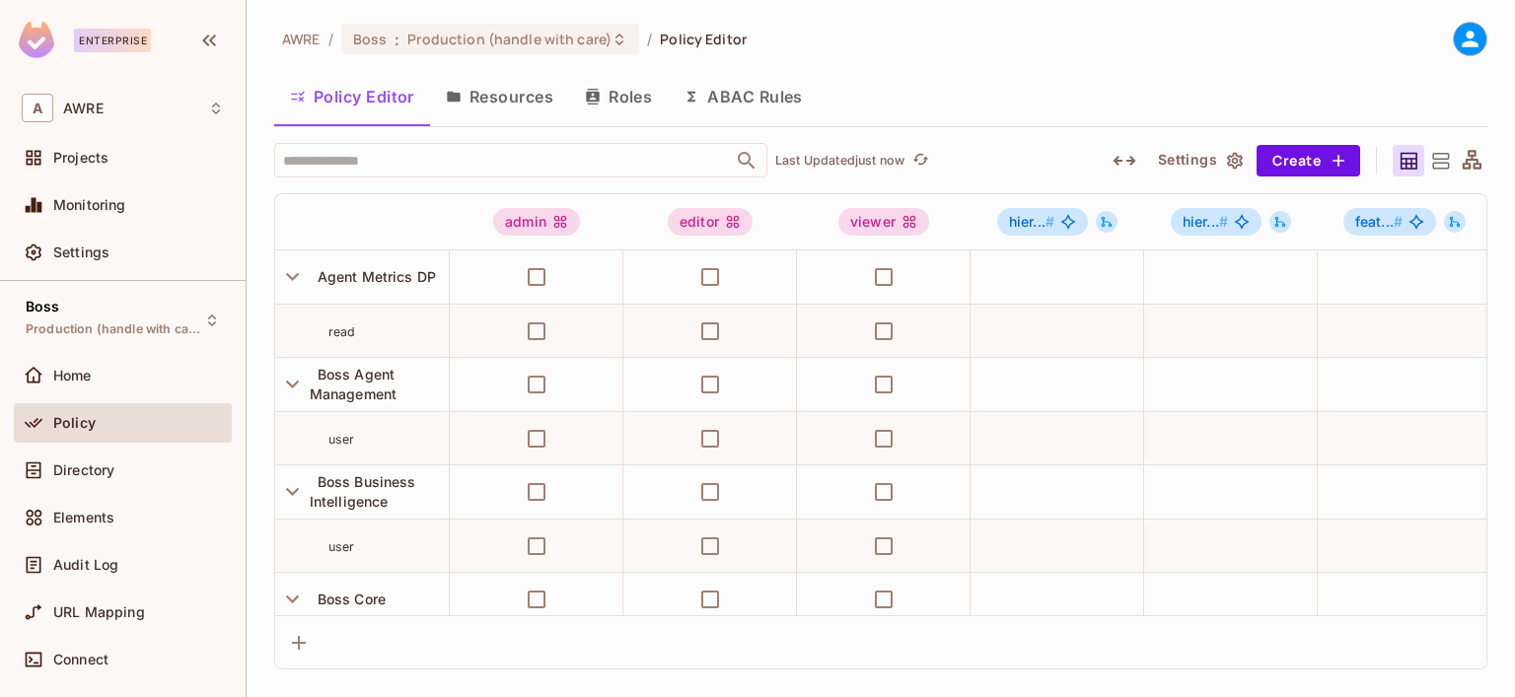
click at [621, 105] on button "Roles" at bounding box center [618, 96] width 99 height 49
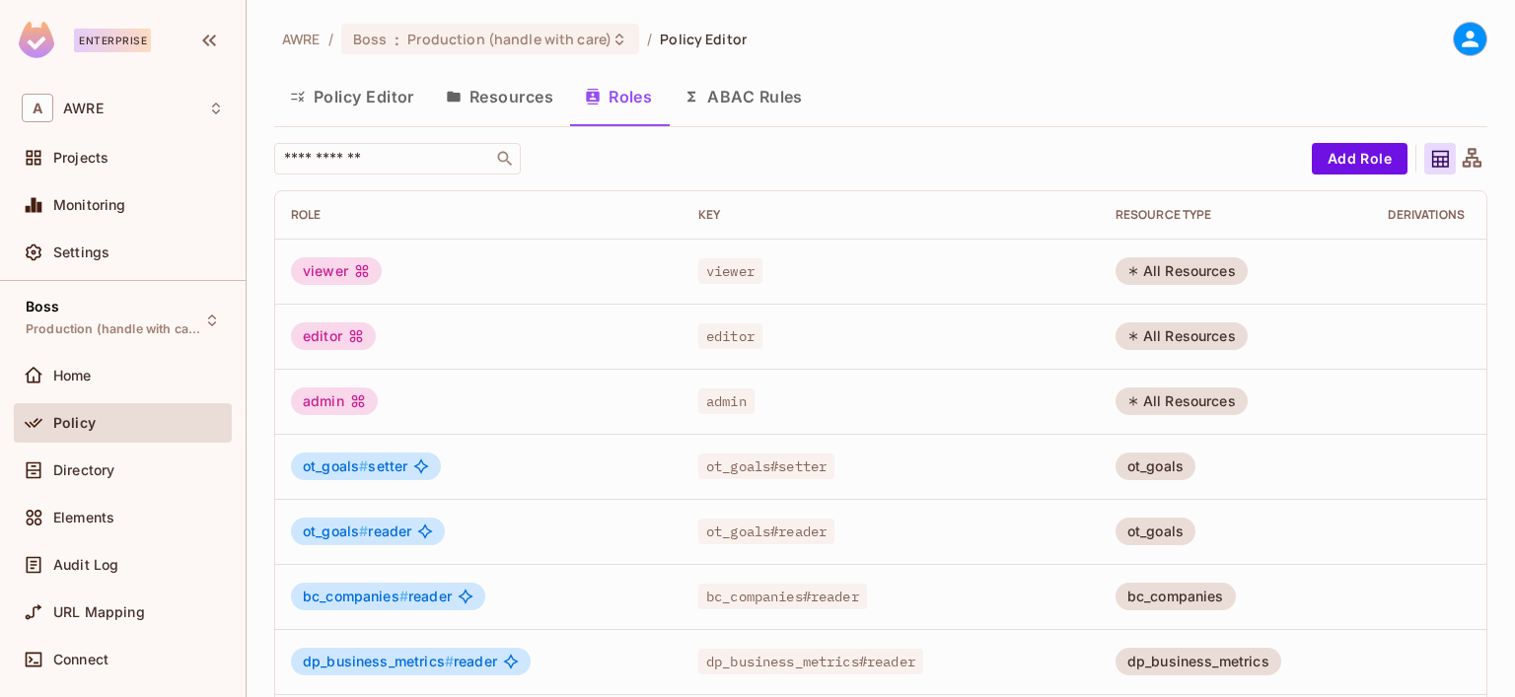
click at [372, 464] on span "ot_goals # setter" at bounding box center [355, 467] width 105 height 16
click at [1337, 144] on button "Add Role" at bounding box center [1360, 159] width 96 height 32
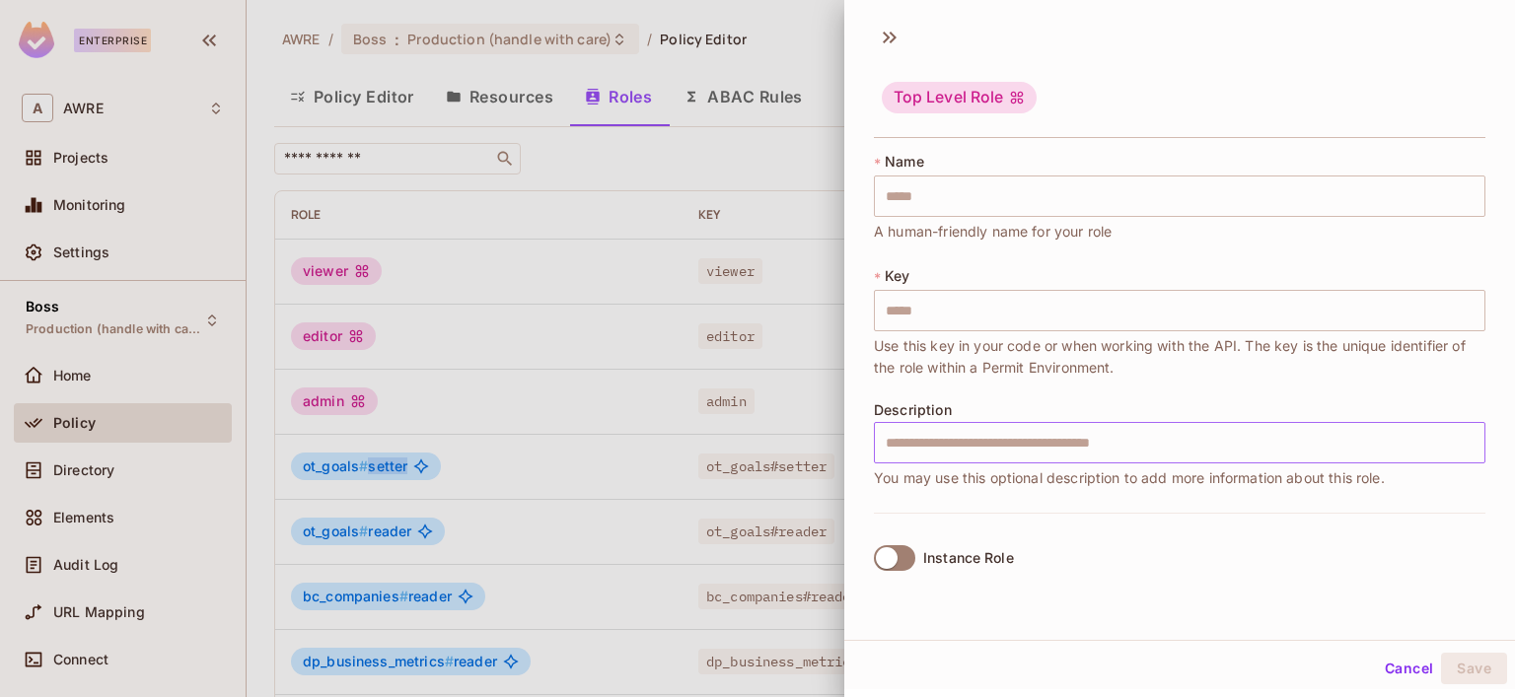
scroll to position [3, 0]
click at [1377, 663] on button "Cancel" at bounding box center [1409, 666] width 64 height 32
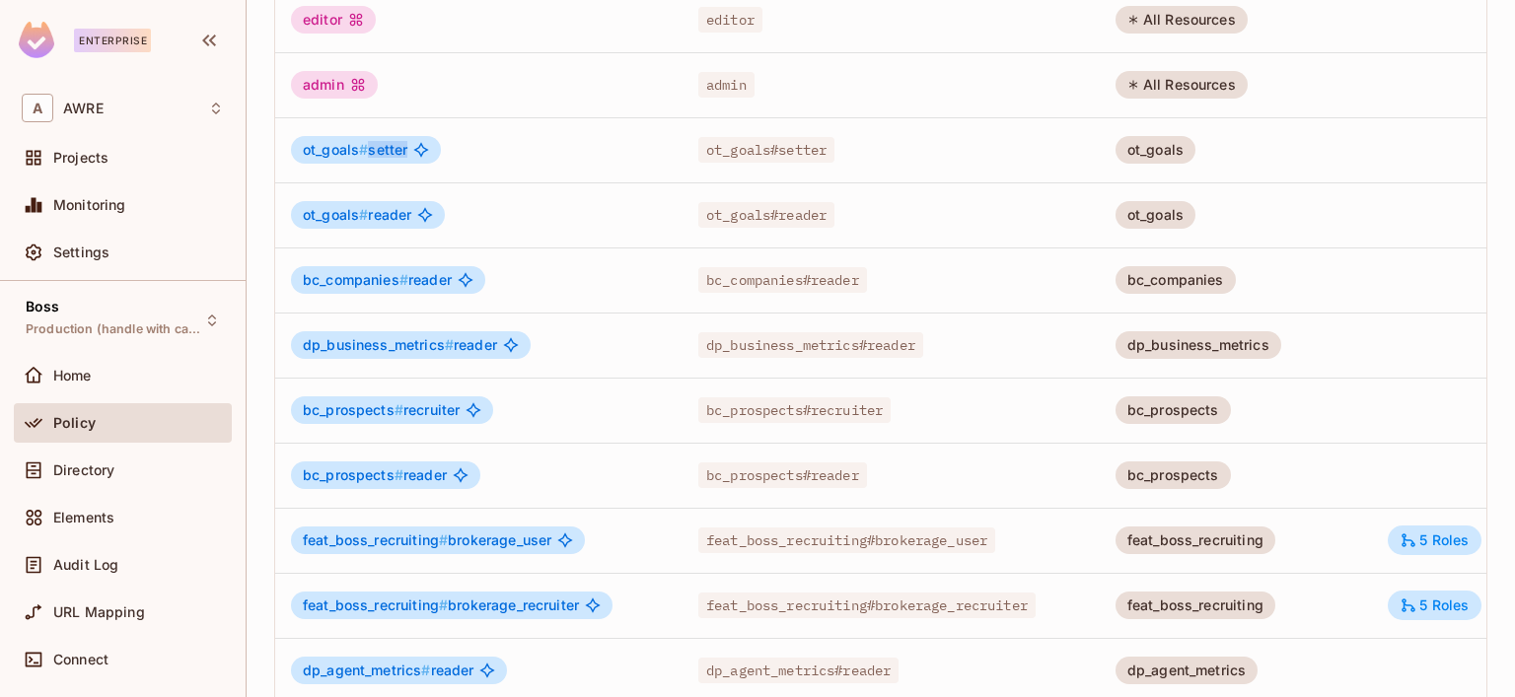
scroll to position [0, 0]
